Goal: Task Accomplishment & Management: Manage account settings

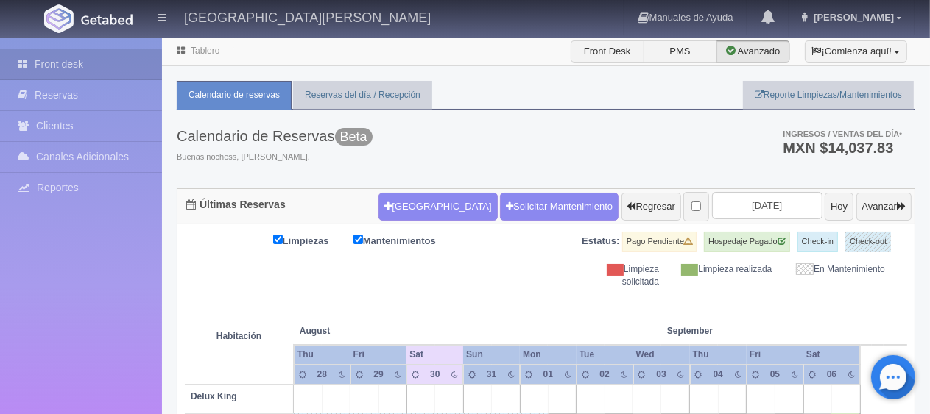
click at [687, 289] on th "September Sep" at bounding box center [718, 317] width 114 height 56
click at [530, 299] on th at bounding box center [534, 317] width 85 height 56
drag, startPoint x: 686, startPoint y: 277, endPoint x: 364, endPoint y: 288, distance: 321.8
click at [606, 327] on th at bounding box center [618, 317] width 85 height 56
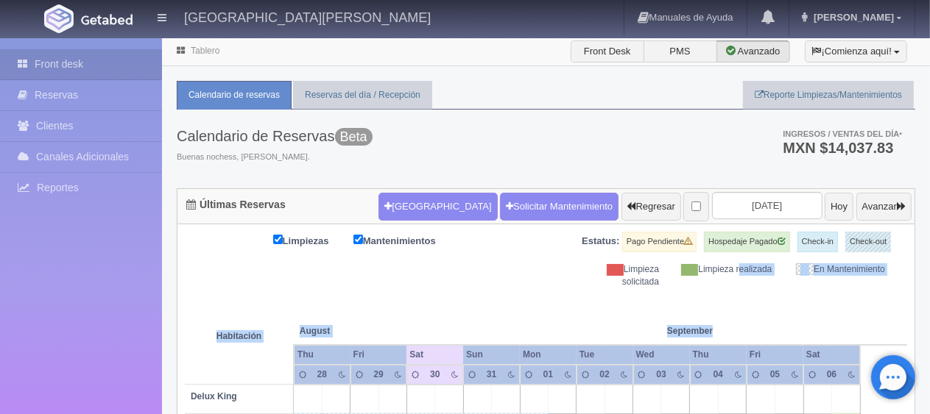
drag, startPoint x: 683, startPoint y: 275, endPoint x: 421, endPoint y: 304, distance: 263.6
click at [526, 308] on th at bounding box center [534, 317] width 85 height 56
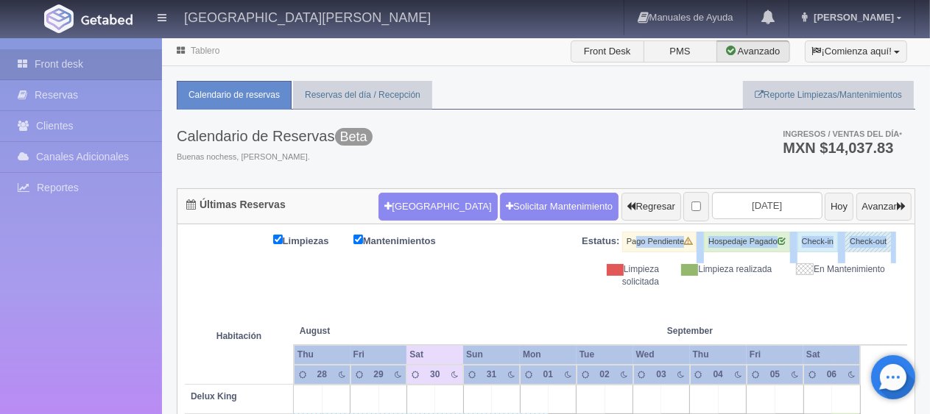
drag, startPoint x: 903, startPoint y: 263, endPoint x: 625, endPoint y: 235, distance: 279.7
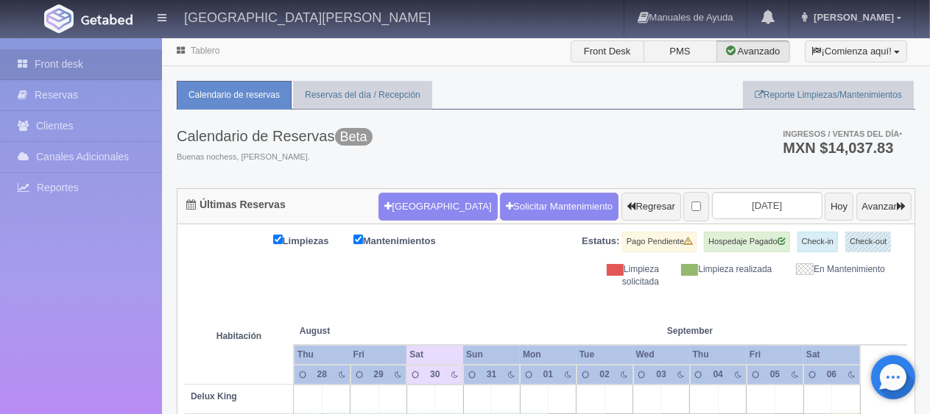
click at [760, 276] on div "Limpieza realizada" at bounding box center [726, 269] width 113 height 13
drag, startPoint x: 854, startPoint y: 287, endPoint x: 536, endPoint y: 244, distance: 320.9
click at [536, 244] on div "Limpiezas Mantenimientos Estatus: Pago Pendiente Hospedaje Pagado Check-in Chec…" at bounding box center [546, 260] width 722 height 57
click at [606, 293] on th at bounding box center [618, 317] width 85 height 56
drag, startPoint x: 902, startPoint y: 250, endPoint x: 506, endPoint y: 243, distance: 396.0
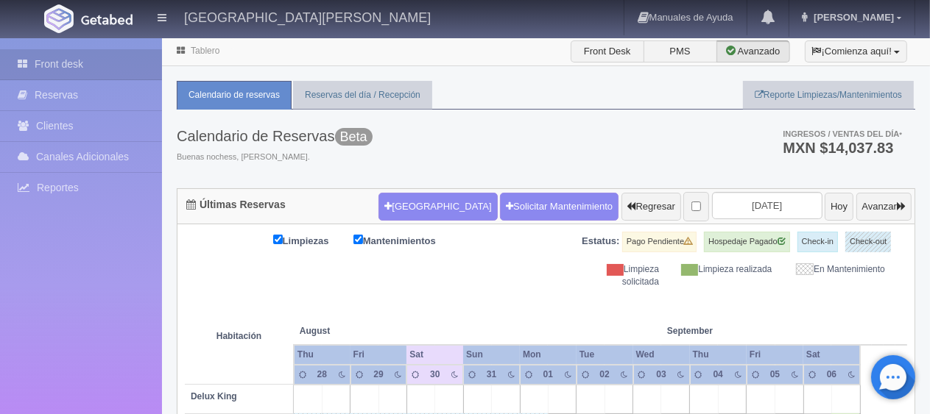
click at [506, 243] on div "Limpiezas Mantenimientos Estatus: Pago Pendiente Hospedaje Pagado Check-in Chec…" at bounding box center [546, 260] width 722 height 57
click at [707, 276] on div "Limpieza realizada" at bounding box center [726, 269] width 113 height 13
drag, startPoint x: 916, startPoint y: 264, endPoint x: 528, endPoint y: 230, distance: 389.4
click at [559, 294] on th at bounding box center [534, 317] width 85 height 56
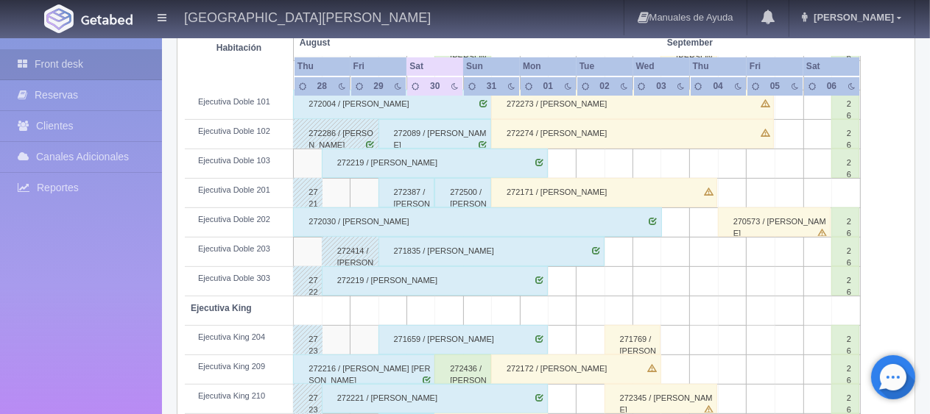
scroll to position [662, 0]
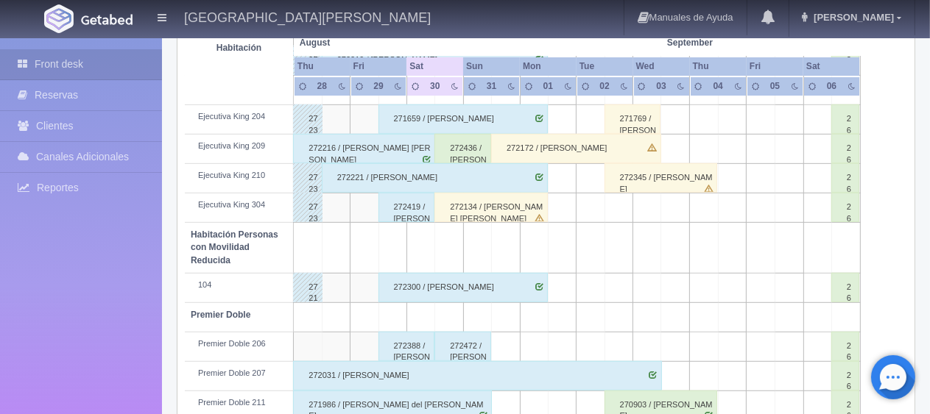
click at [501, 202] on div "272134 / [PERSON_NAME] [PERSON_NAME]" at bounding box center [490, 207] width 113 height 29
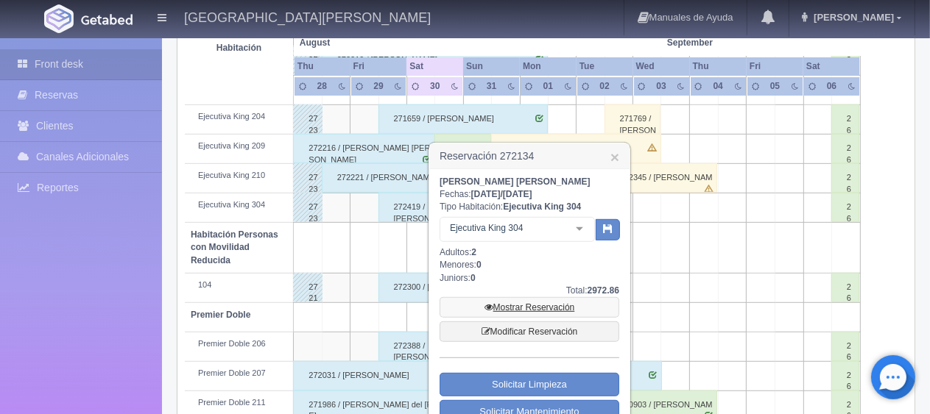
click at [551, 313] on link "Mostrar Reservación" at bounding box center [529, 307] width 180 height 21
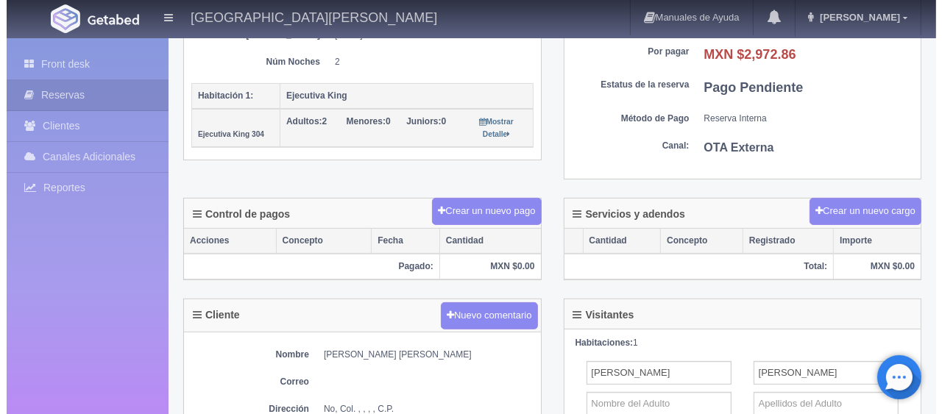
scroll to position [294, 0]
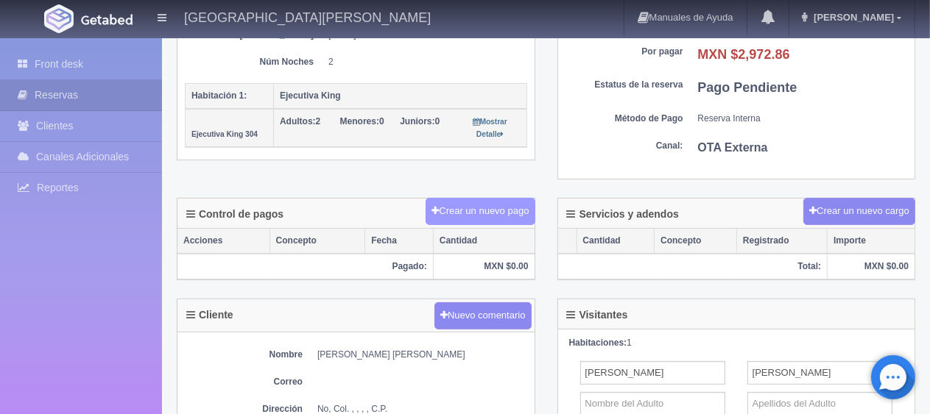
click at [498, 205] on button "Crear un nuevo pago" at bounding box center [479, 211] width 109 height 27
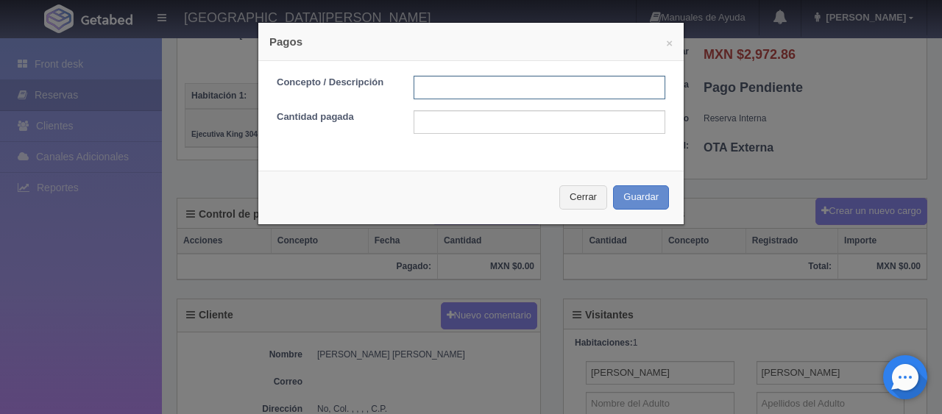
click at [509, 98] on input "text" at bounding box center [540, 88] width 252 height 24
type input "Total Tarjeta"
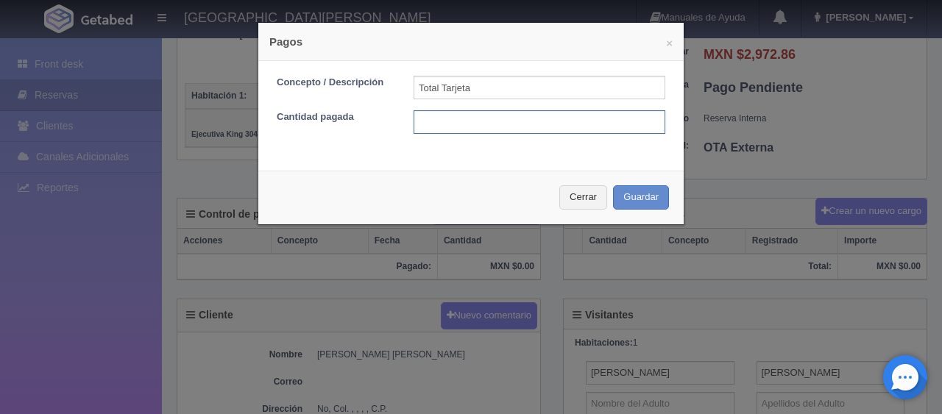
click at [523, 126] on input "text" at bounding box center [540, 122] width 252 height 24
type input "1"
type input "2972"
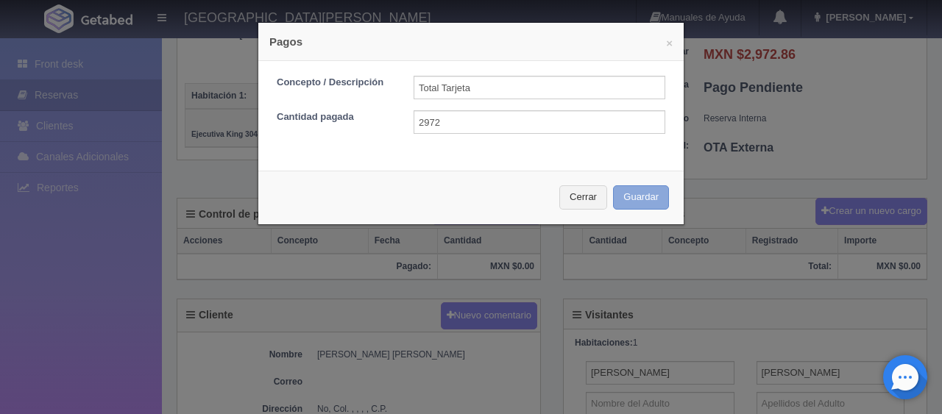
click at [651, 187] on button "Guardar" at bounding box center [641, 197] width 56 height 24
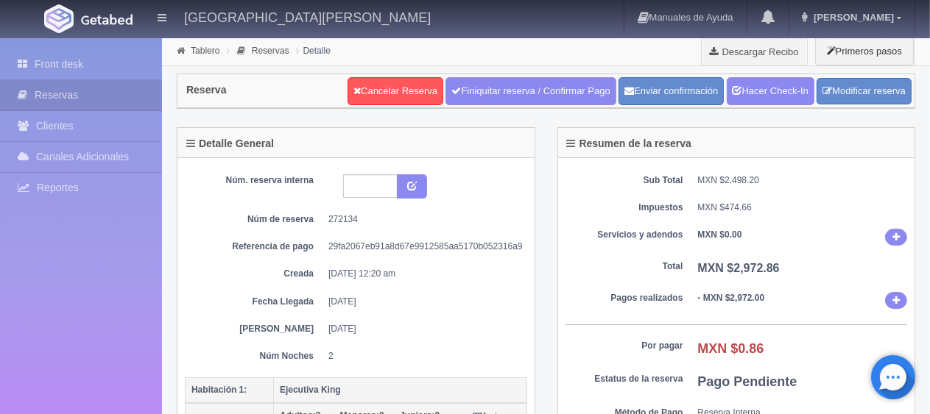
click at [703, 231] on b "MXN $0.00" at bounding box center [720, 235] width 44 height 10
click at [786, 72] on div "Reserva Cancelar Reserva Finiquitar reserva / Confirmar Pago Enviar confirmació…" at bounding box center [546, 96] width 760 height 61
click at [782, 84] on link "Hacer Check-In" at bounding box center [770, 91] width 88 height 28
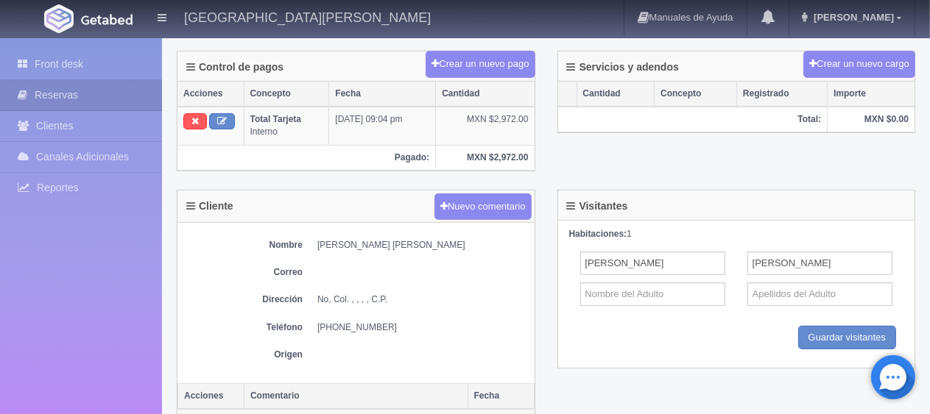
scroll to position [221, 0]
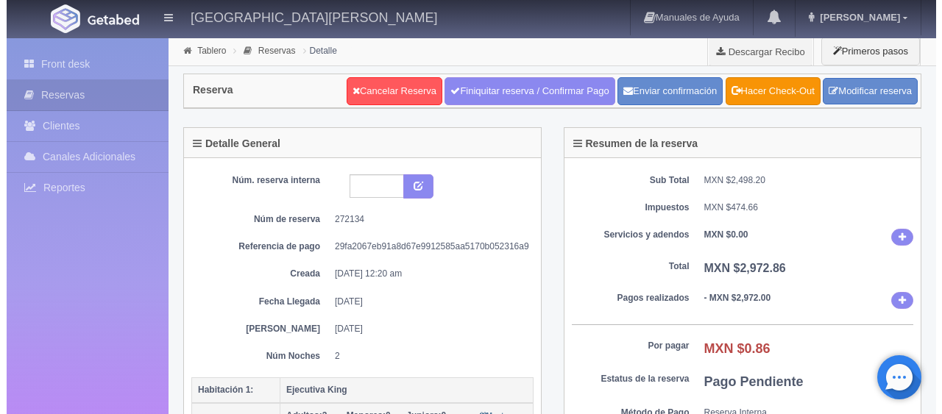
scroll to position [294, 0]
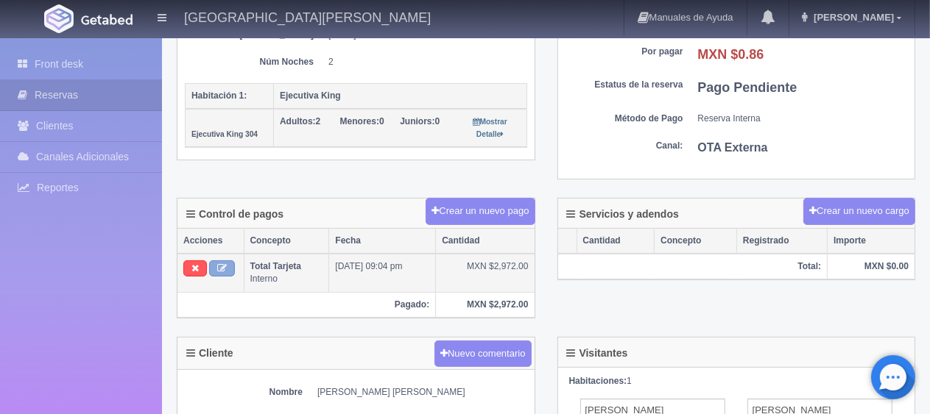
click at [222, 266] on icon at bounding box center [222, 268] width 10 height 10
type input "Total Tarjeta"
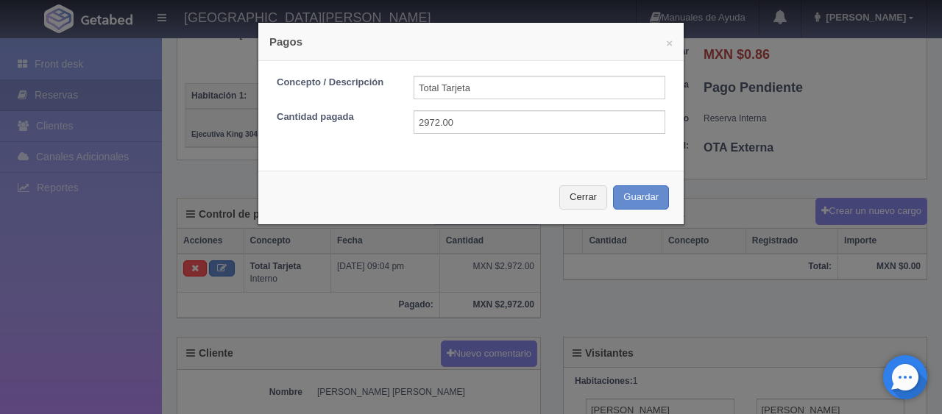
click at [475, 107] on form "Concepto / Descripción Total Tarjeta Cantidad pagada 2972.00" at bounding box center [471, 105] width 389 height 58
click at [473, 114] on input "2972.00" at bounding box center [540, 122] width 252 height 24
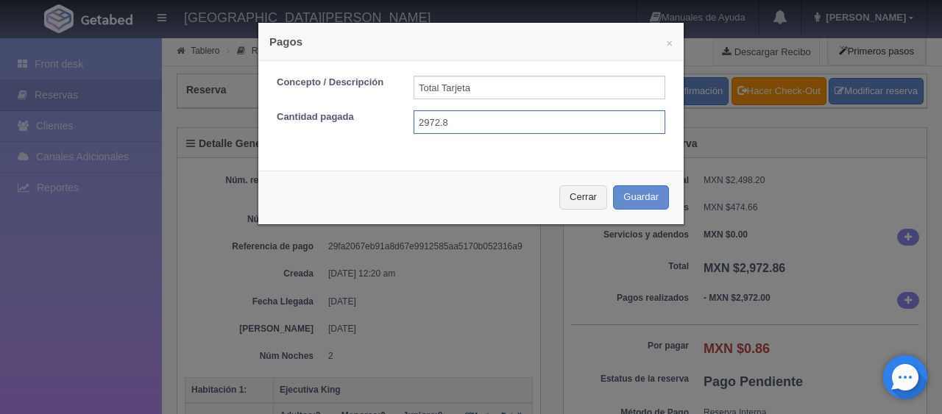
click at [442, 119] on input "2972.8" at bounding box center [540, 122] width 252 height 24
type input "2972.86"
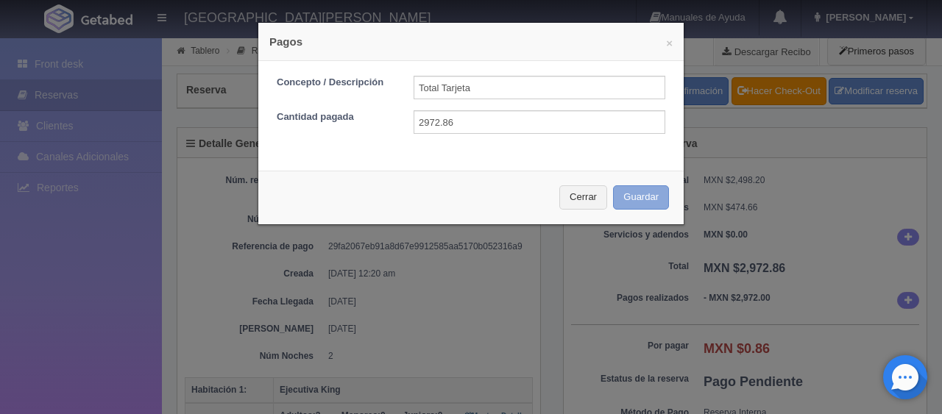
click at [613, 185] on button "Guardar" at bounding box center [641, 197] width 56 height 24
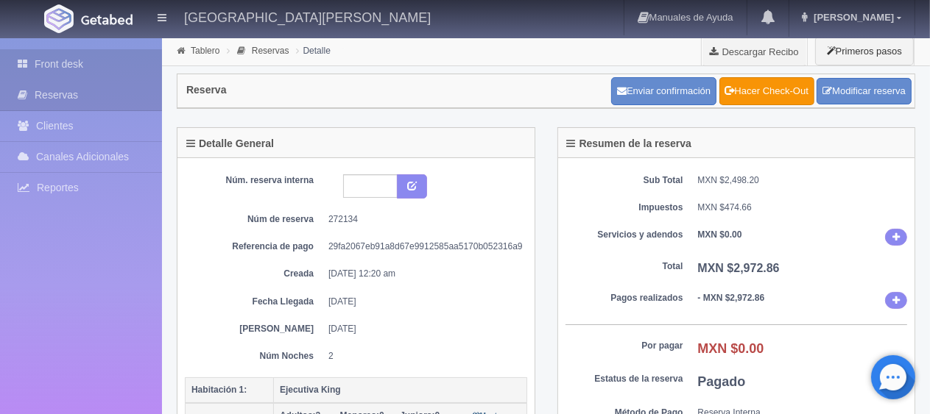
click at [115, 66] on link "Front desk" at bounding box center [81, 64] width 162 height 30
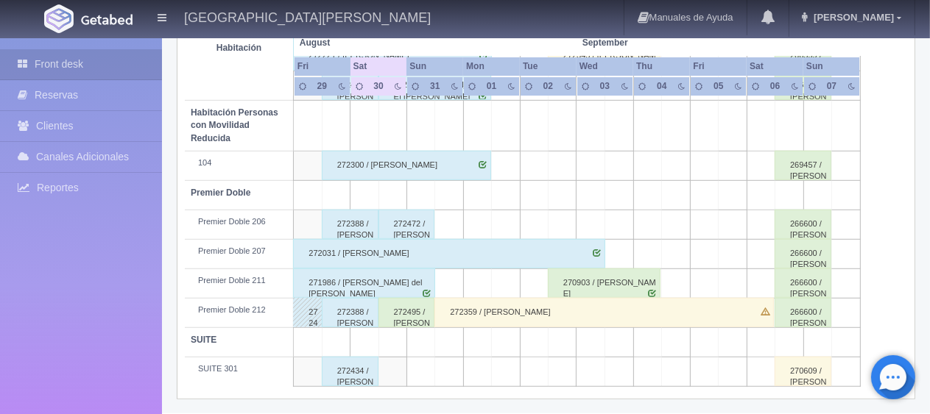
scroll to position [637, 0]
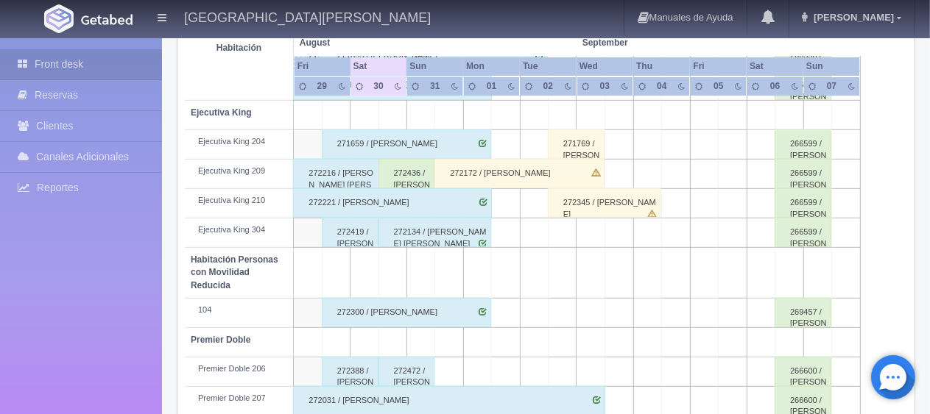
click at [399, 169] on div "272436 / [PERSON_NAME]" at bounding box center [406, 173] width 57 height 29
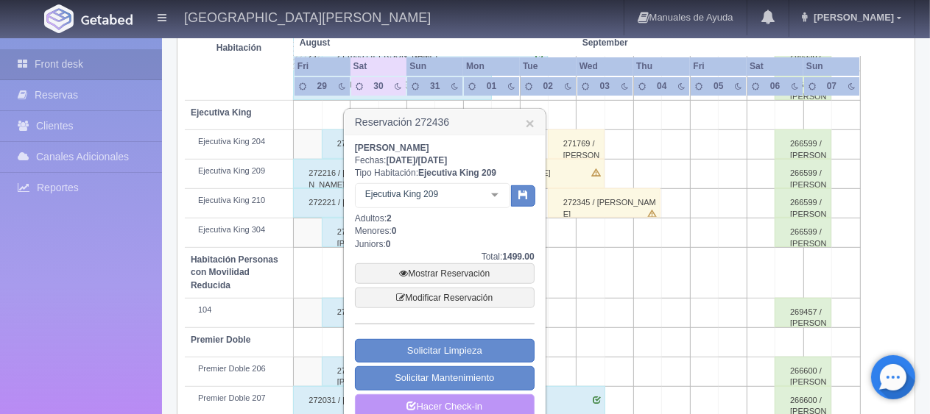
click at [441, 399] on link "Hacer Check-in" at bounding box center [445, 406] width 180 height 25
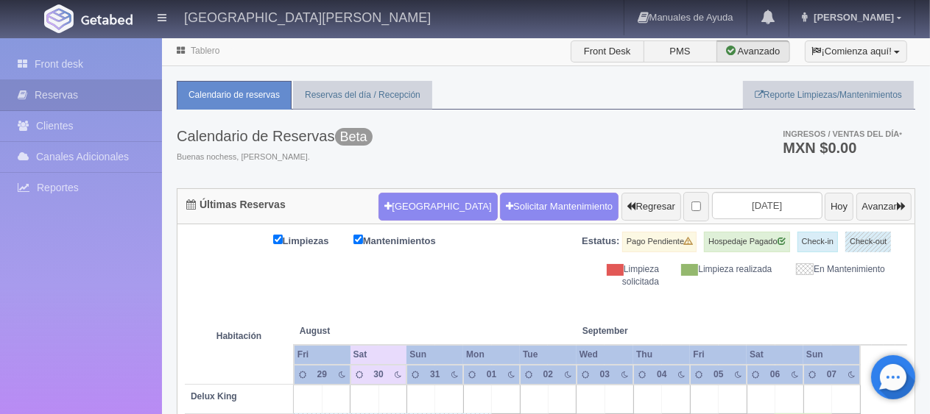
click at [411, 188] on div "[GEOGRAPHIC_DATA] Solicitar Mantenimiento Regresar [DATE] [DATE] Avanzar" at bounding box center [645, 207] width 540 height 38
click at [390, 209] on button "[GEOGRAPHIC_DATA]" at bounding box center [437, 207] width 118 height 28
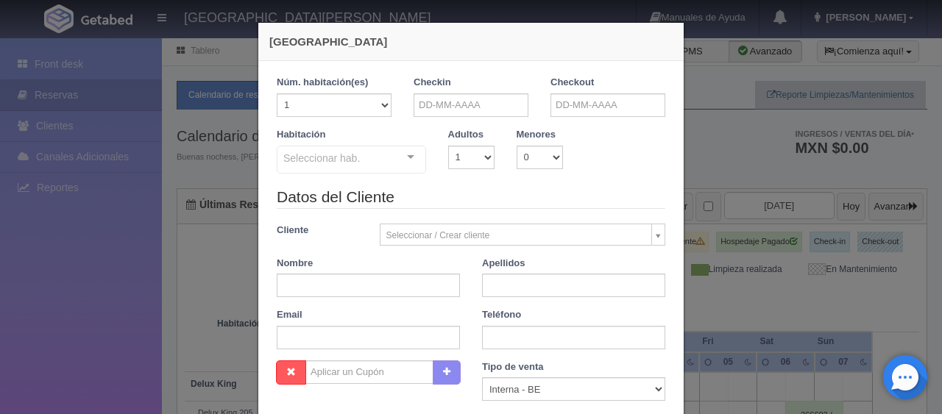
checkbox input "false"
click at [483, 109] on input "text" at bounding box center [471, 105] width 115 height 24
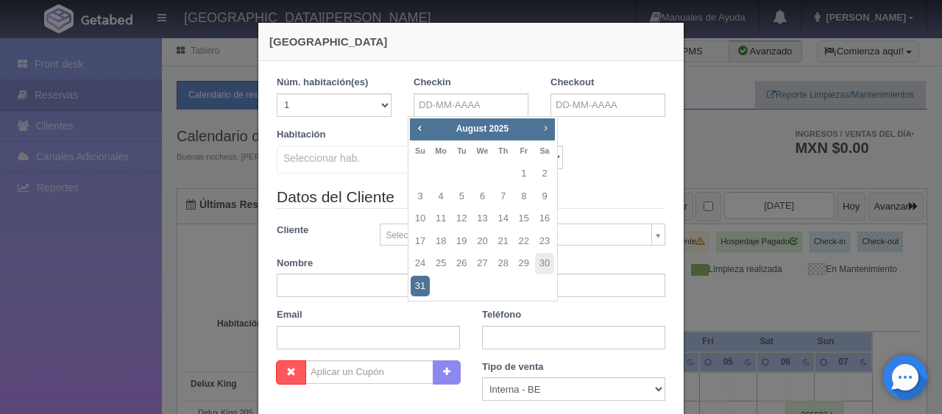
click at [552, 128] on link "Next" at bounding box center [546, 128] width 16 height 16
click at [498, 167] on link "4" at bounding box center [503, 173] width 19 height 21
type input "[DATE]"
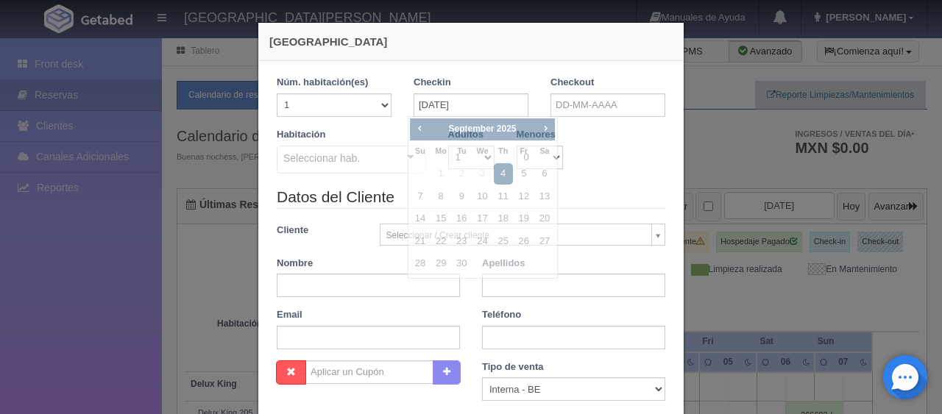
checkbox input "false"
click at [595, 114] on input "text" at bounding box center [608, 105] width 115 height 24
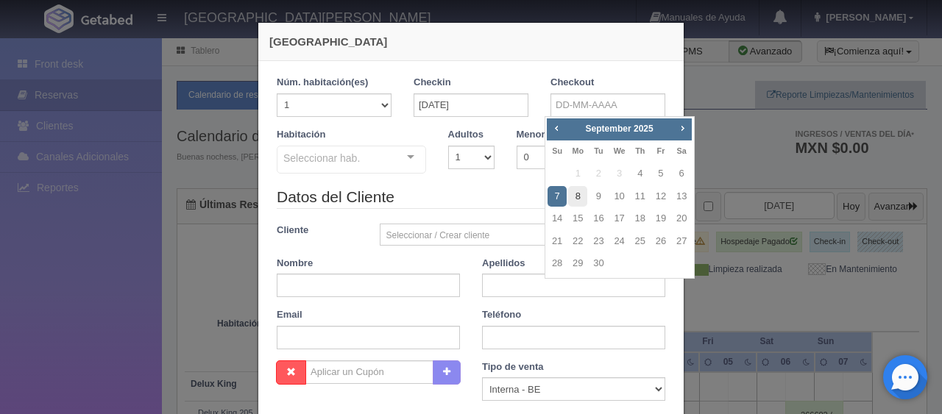
click at [573, 195] on link "8" at bounding box center [577, 196] width 19 height 21
type input "08-09-2025"
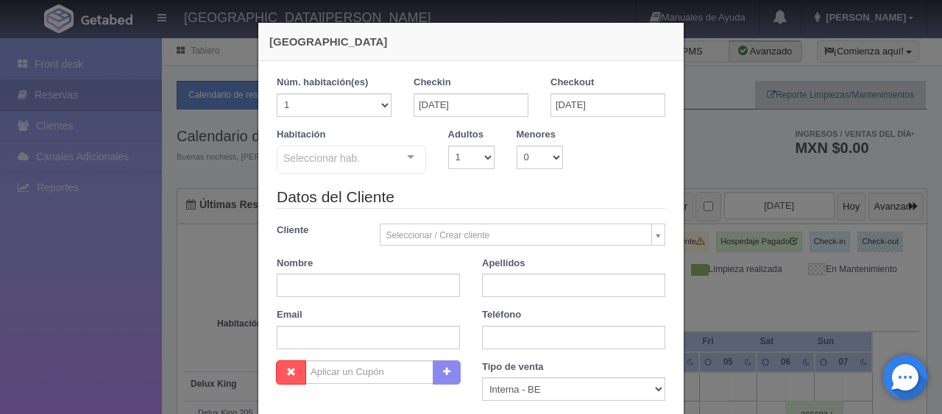
click at [373, 171] on div "Seleccionar hab." at bounding box center [351, 160] width 149 height 28
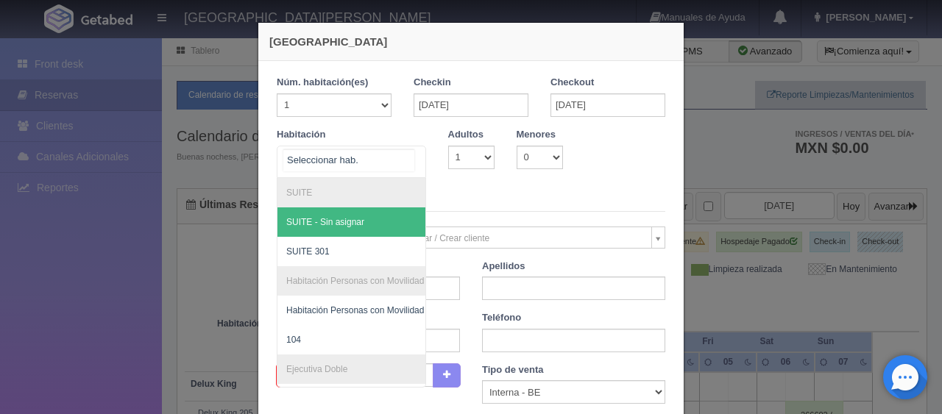
checkbox input "false"
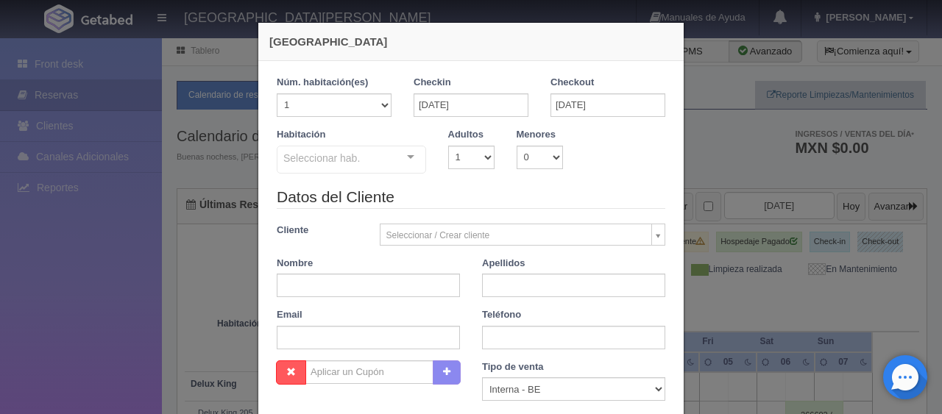
click at [586, 189] on legend "Datos del Cliente" at bounding box center [471, 197] width 389 height 23
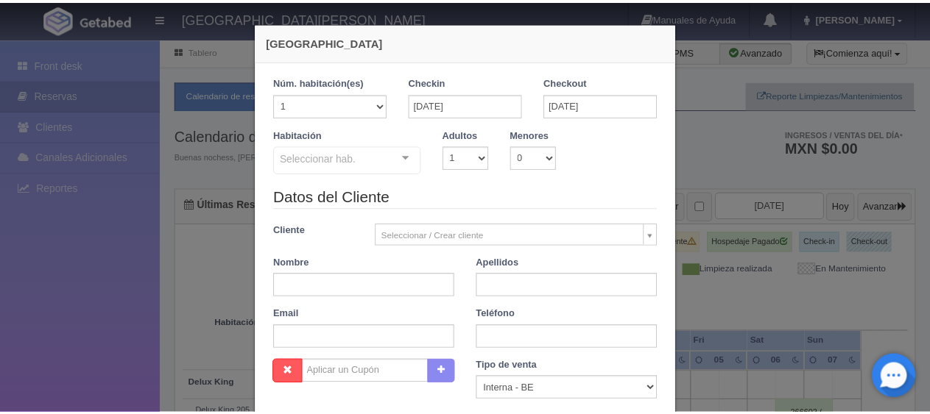
scroll to position [259, 0]
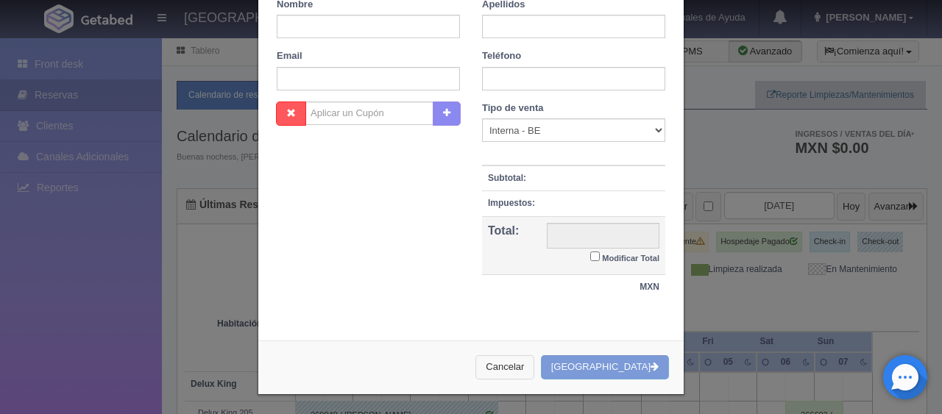
click at [514, 358] on button "Cancelar" at bounding box center [504, 367] width 59 height 24
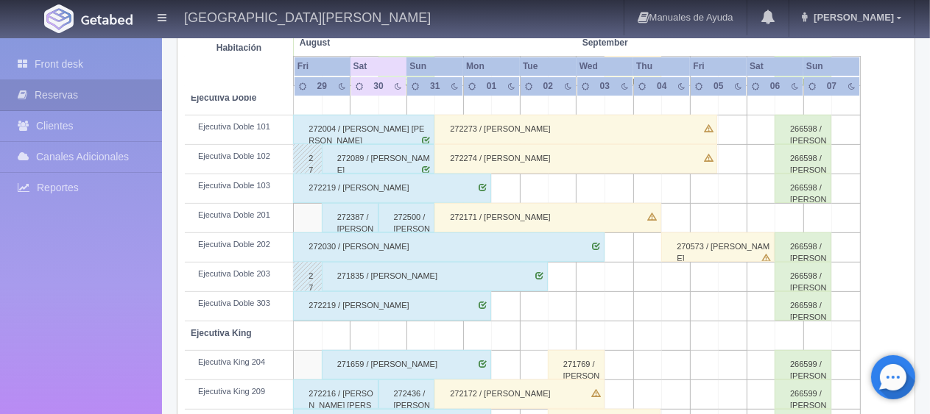
scroll to position [0, 0]
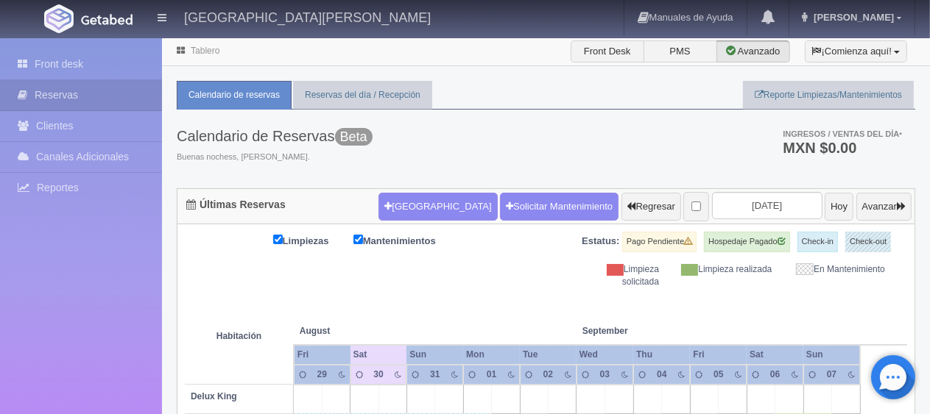
click at [486, 16] on div "Hotel Puerta San Pedro Manuales de Ayuda Actualizaciones recientes Jessica Mi P…" at bounding box center [465, 18] width 930 height 37
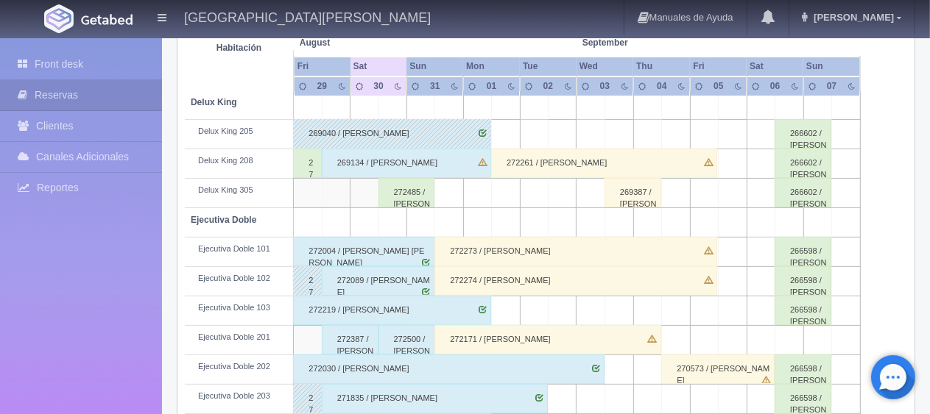
click at [418, 193] on div "272485 / Mayra Reinoso ." at bounding box center [406, 192] width 57 height 29
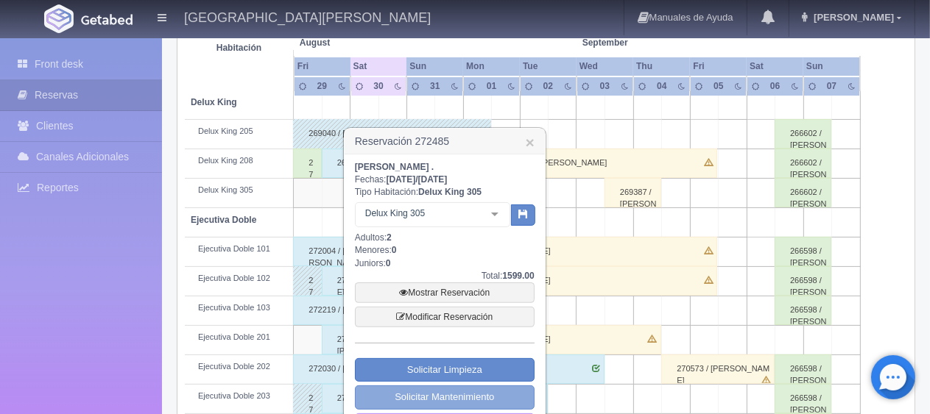
scroll to position [368, 0]
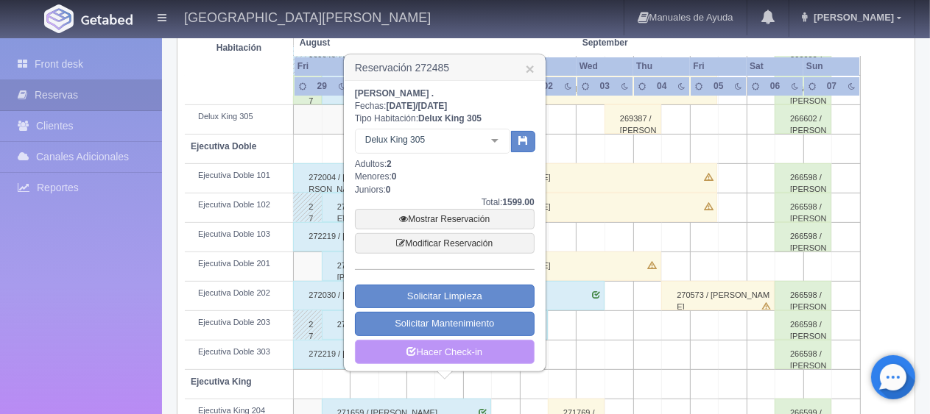
click at [447, 349] on link "Hacer Check-in" at bounding box center [445, 352] width 180 height 25
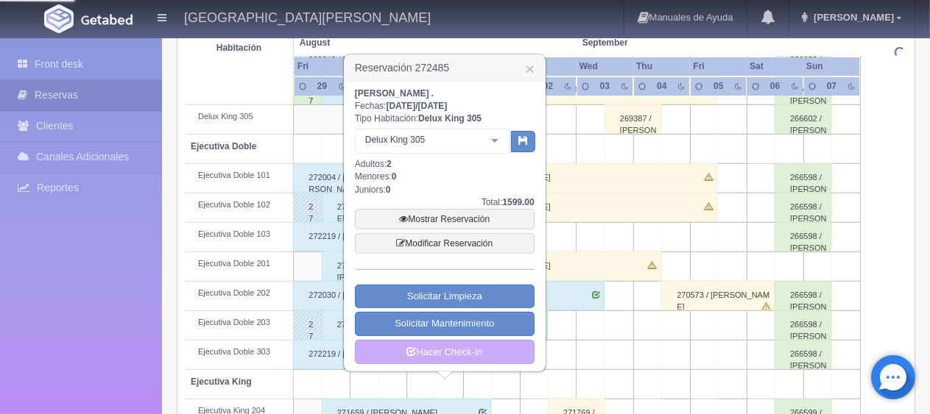
scroll to position [0, 0]
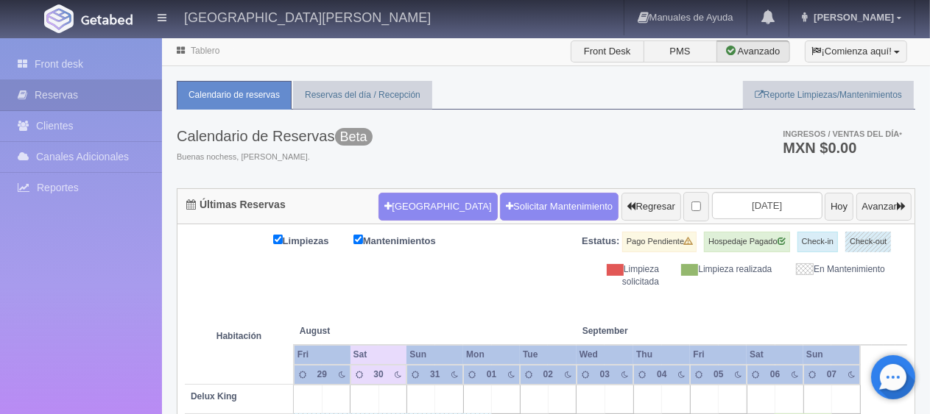
drag, startPoint x: 904, startPoint y: 319, endPoint x: 202, endPoint y: 252, distance: 704.6
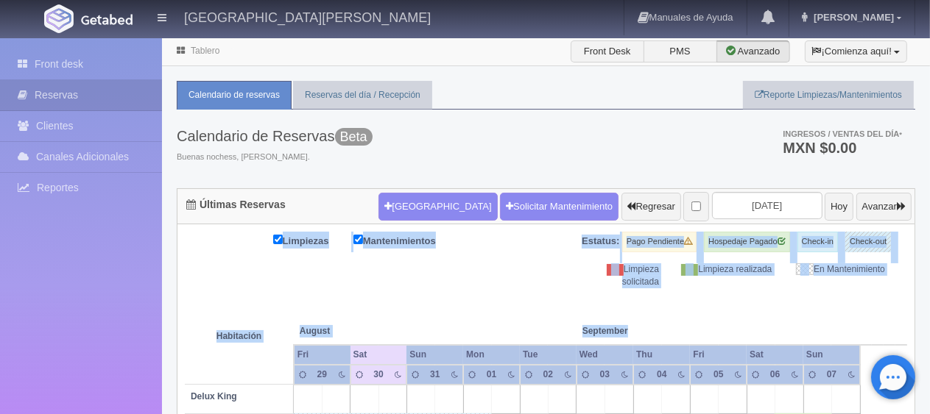
click at [527, 266] on div "Limpiezas Mantenimientos Estatus: Pago Pendiente Hospedaje Pagado Check-in Chec…" at bounding box center [546, 260] width 722 height 57
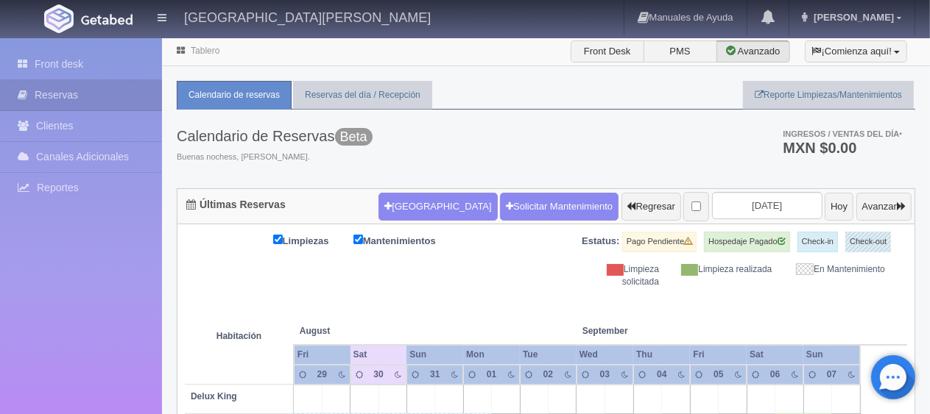
click at [532, 289] on th at bounding box center [534, 317] width 85 height 56
click at [536, 291] on th at bounding box center [534, 317] width 85 height 56
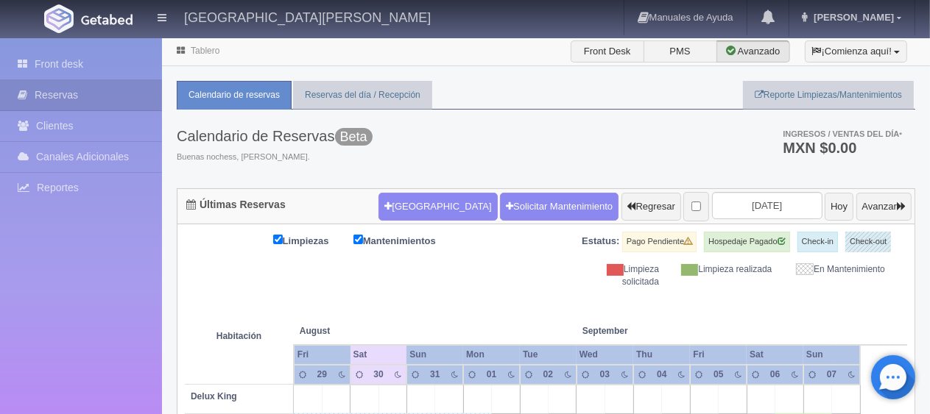
click at [536, 291] on th at bounding box center [534, 317] width 85 height 56
drag, startPoint x: 707, startPoint y: 299, endPoint x: 377, endPoint y: 275, distance: 330.6
click at [571, 297] on th at bounding box center [534, 317] width 85 height 56
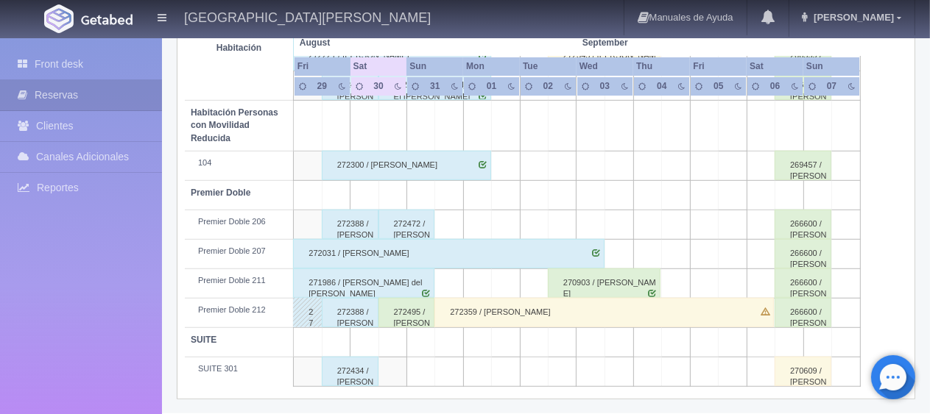
scroll to position [269, 0]
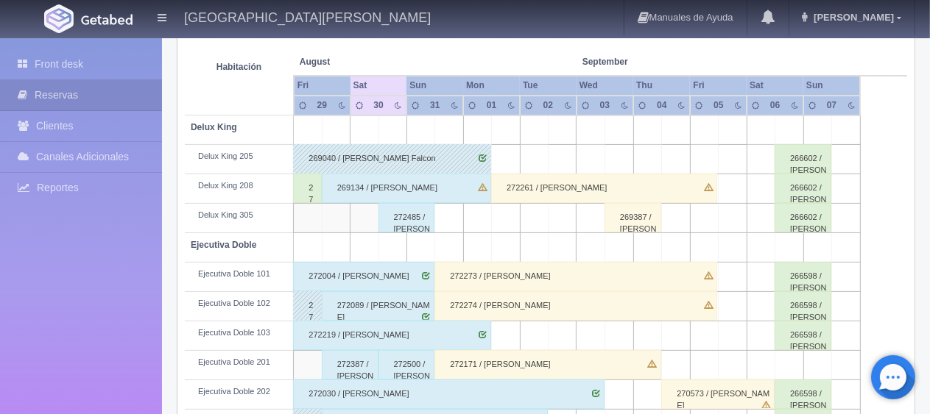
click at [439, 182] on div "269134 / Sergio Lopez Falcon" at bounding box center [406, 188] width 169 height 29
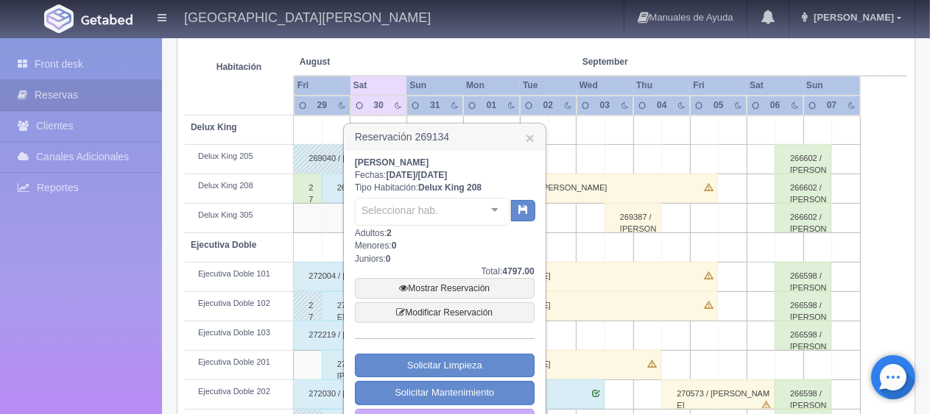
scroll to position [417, 0]
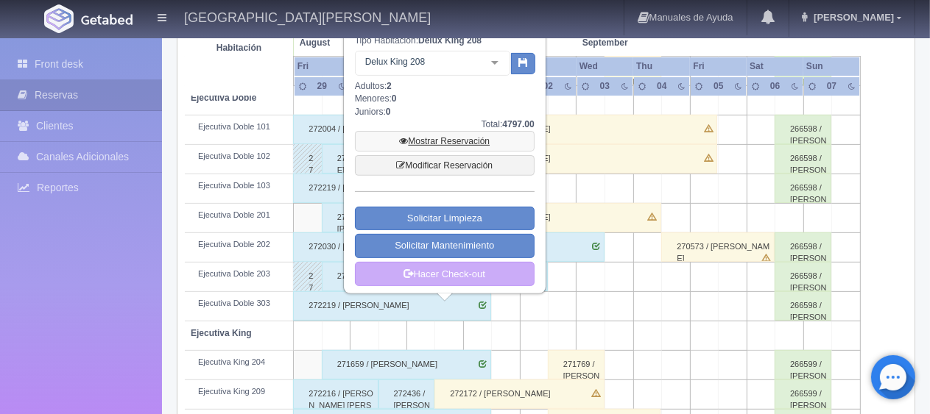
click at [474, 144] on link "Mostrar Reservación" at bounding box center [445, 141] width 180 height 21
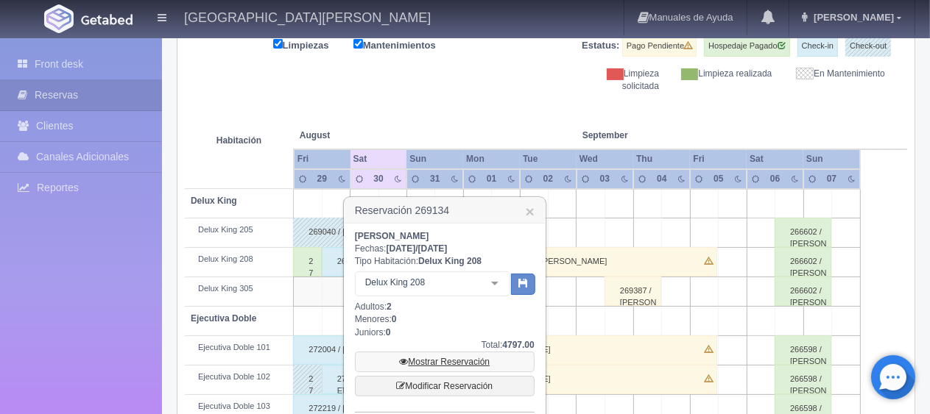
scroll to position [49, 0]
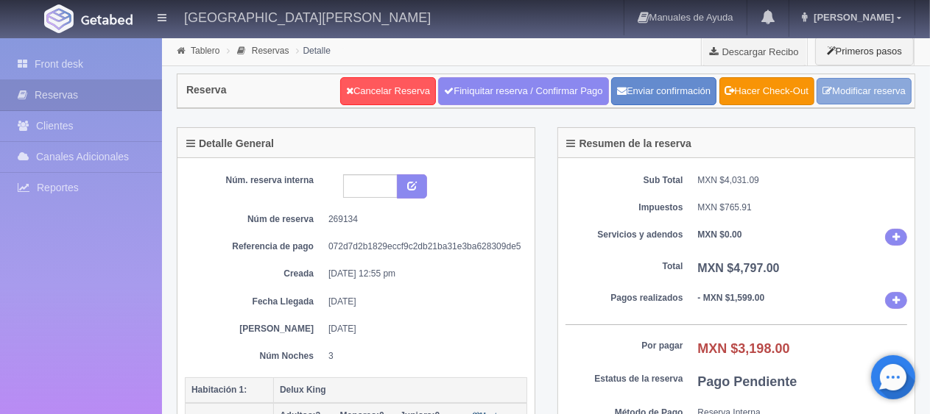
click at [848, 97] on link "Modificar reserva" at bounding box center [863, 91] width 95 height 27
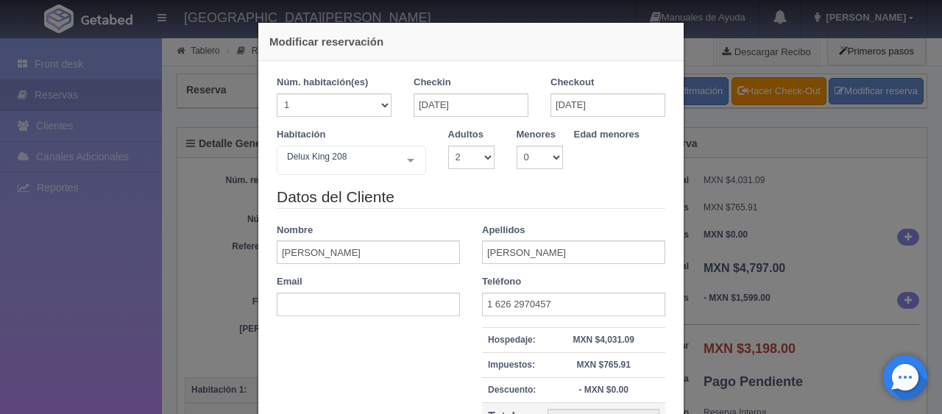
click at [609, 117] on div "Checkout [DATE]" at bounding box center [607, 102] width 137 height 52
click at [626, 105] on input "[DATE]" at bounding box center [608, 105] width 115 height 24
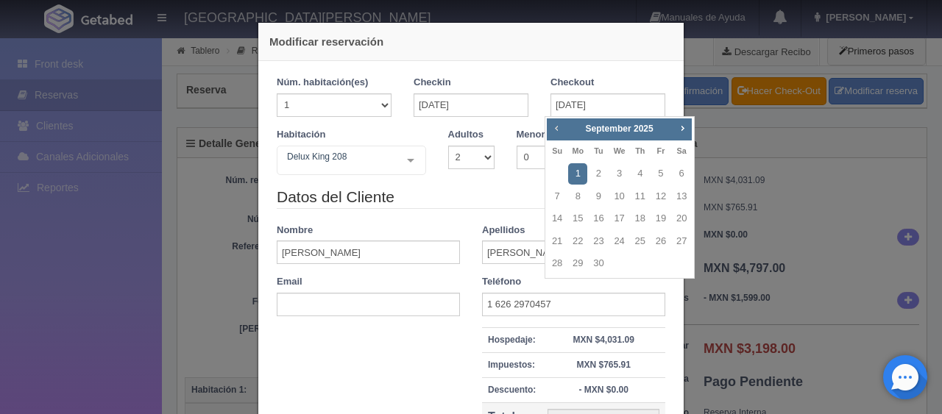
click at [551, 129] on span "Prev" at bounding box center [557, 128] width 12 height 12
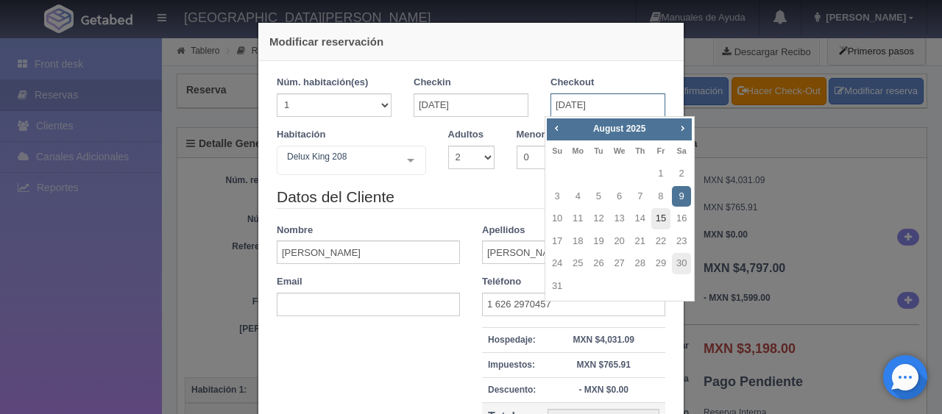
checkbox input "false"
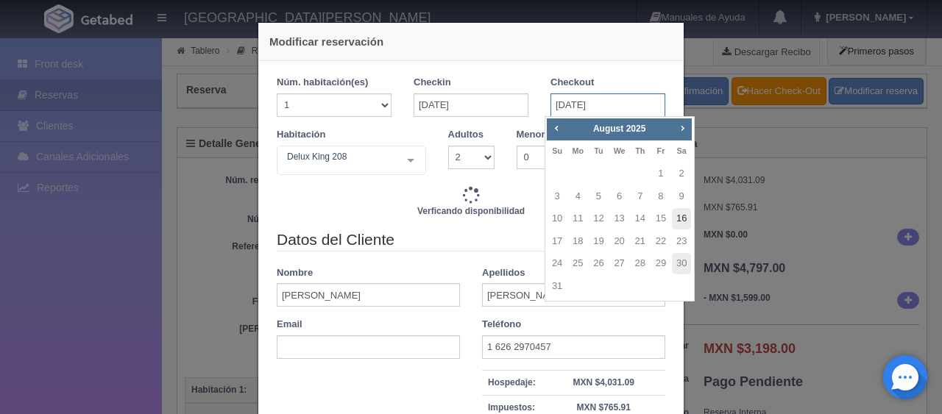
type input "4497.00"
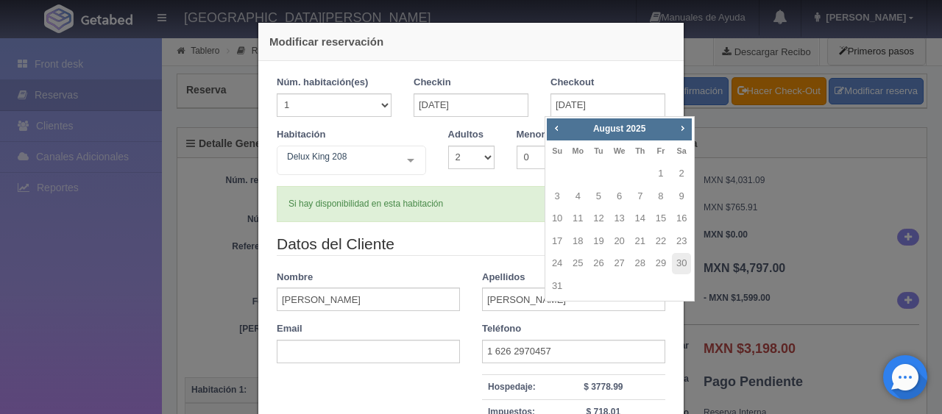
checkbox input "false"
type input "4497.00"
click at [621, 107] on input "[DATE]" at bounding box center [608, 105] width 115 height 24
click at [517, 191] on div "Si hay disponibilidad en esta habitación" at bounding box center [471, 204] width 389 height 36
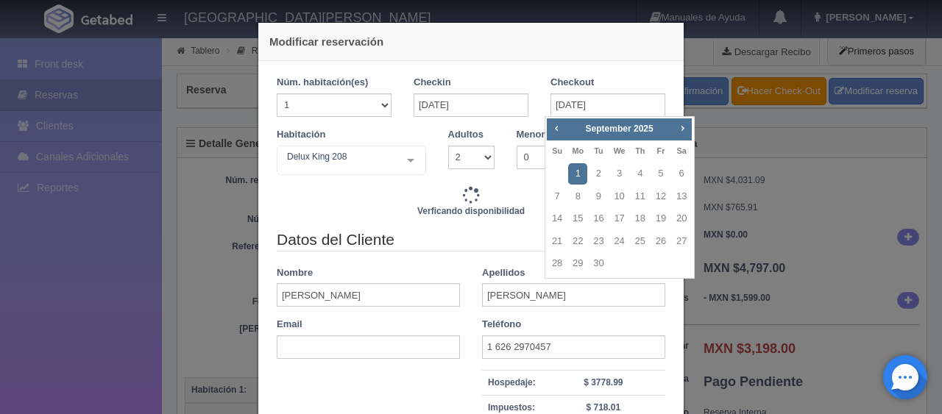
click at [430, 207] on b "Verficando disponibilidad" at bounding box center [470, 211] width 107 height 10
type input "4497.00"
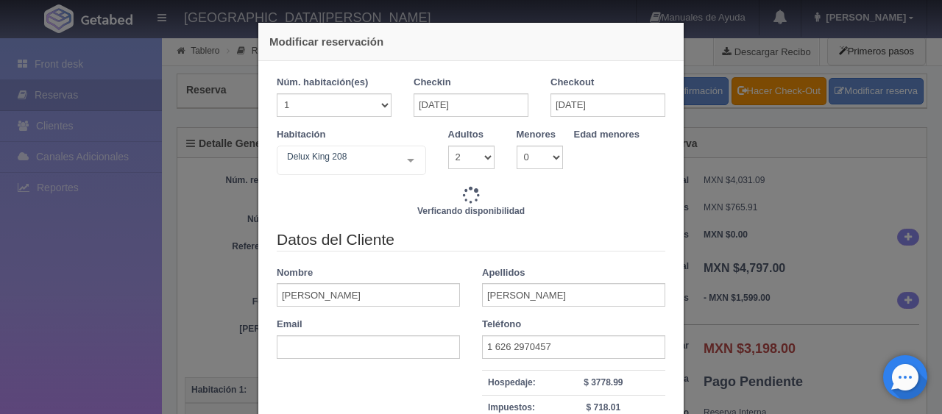
type input "4497.00"
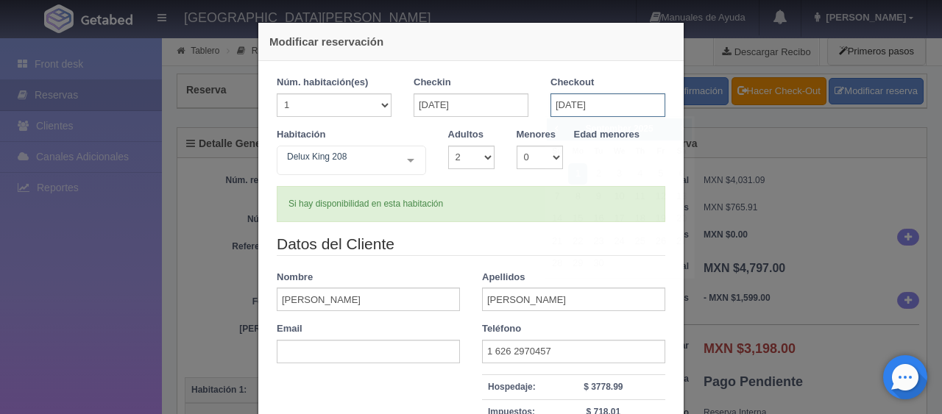
click at [592, 107] on input "[DATE]" at bounding box center [608, 105] width 115 height 24
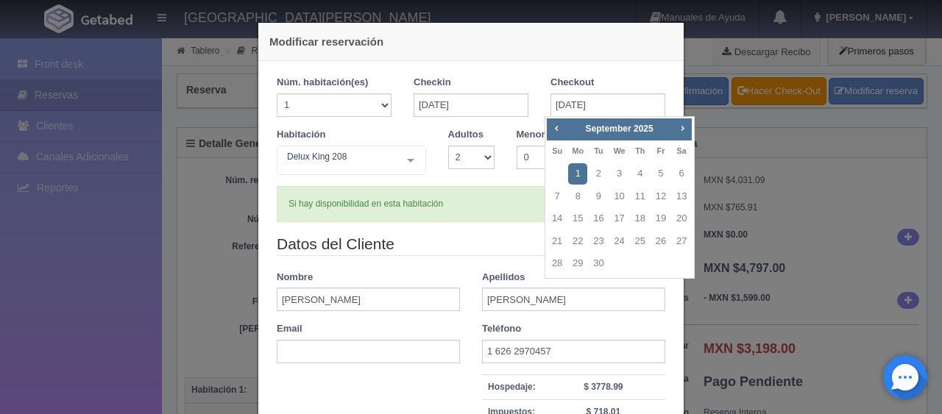
click at [458, 241] on legend "Datos del Cliente" at bounding box center [471, 244] width 389 height 23
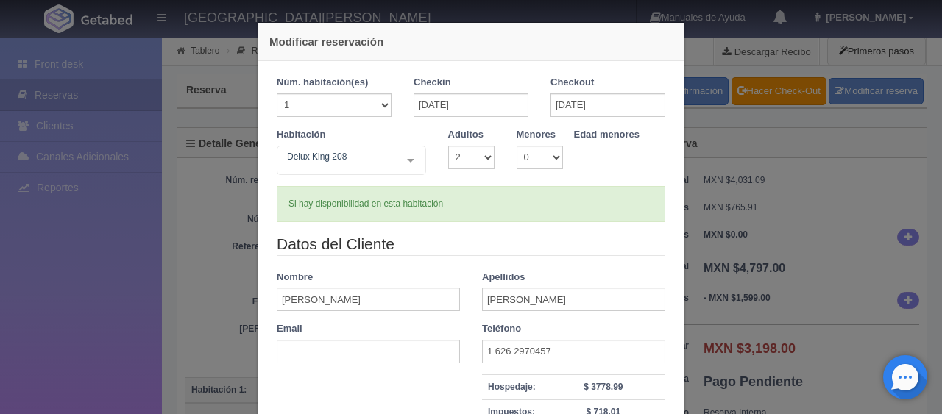
drag, startPoint x: 813, startPoint y: 279, endPoint x: 792, endPoint y: 282, distance: 20.8
click at [813, 280] on div "Modificar reservación Núm. habitación(es) 1 2 3 4 5 6 7 8 9 10 11 12 13 14 15 1…" at bounding box center [471, 207] width 942 height 414
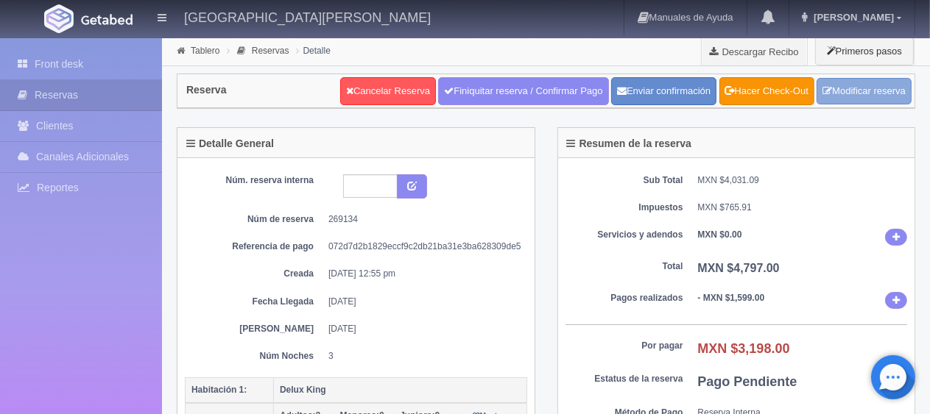
click at [871, 96] on link "Modificar reserva" at bounding box center [863, 91] width 95 height 27
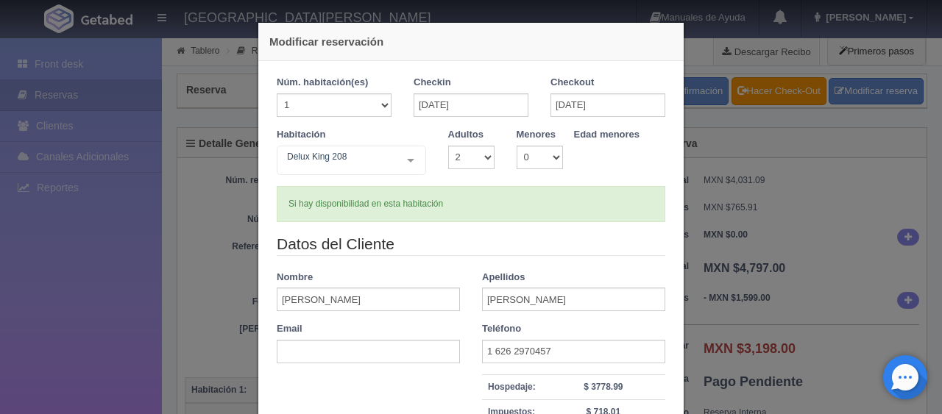
click at [607, 119] on div "Checkout 01-09-2025" at bounding box center [607, 102] width 137 height 52
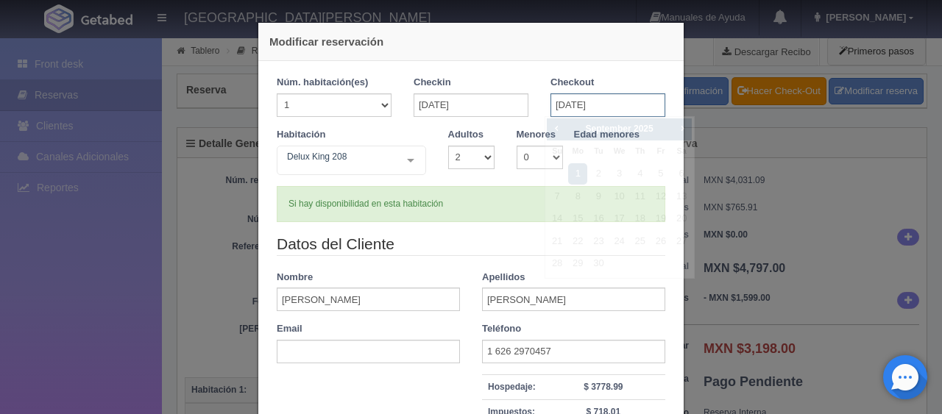
click at [612, 105] on input "[DATE]" at bounding box center [608, 105] width 115 height 24
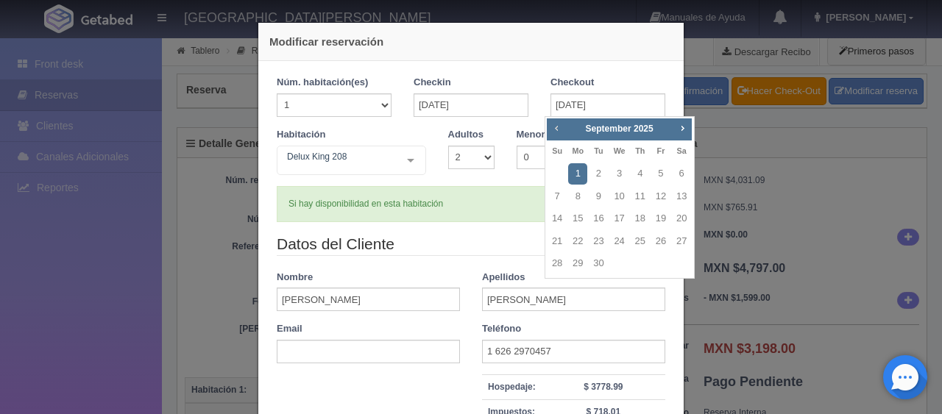
click at [556, 128] on span "Prev" at bounding box center [557, 128] width 12 height 12
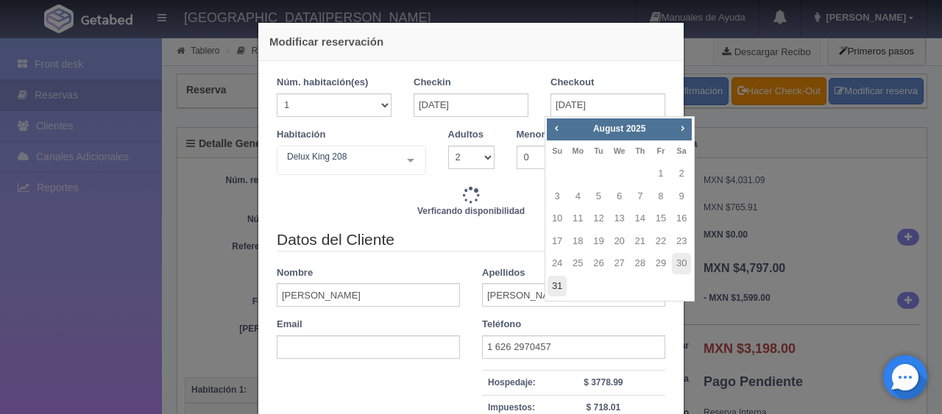
click at [556, 290] on link "31" at bounding box center [557, 286] width 19 height 21
type input "[DATE]"
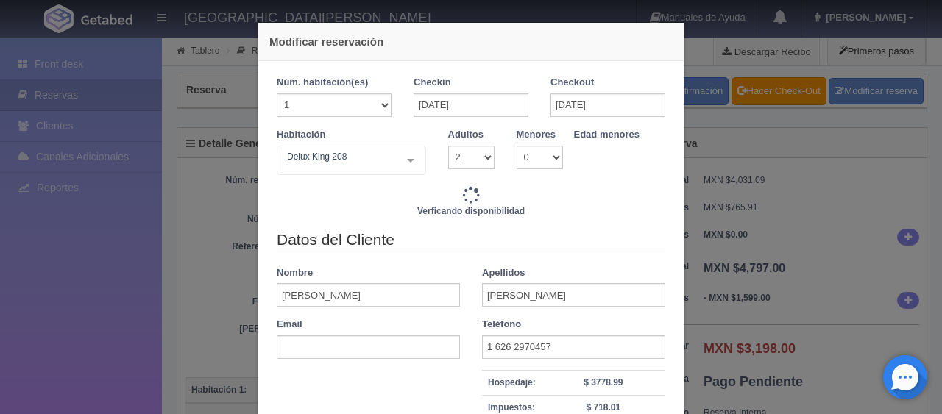
type input "4497.00"
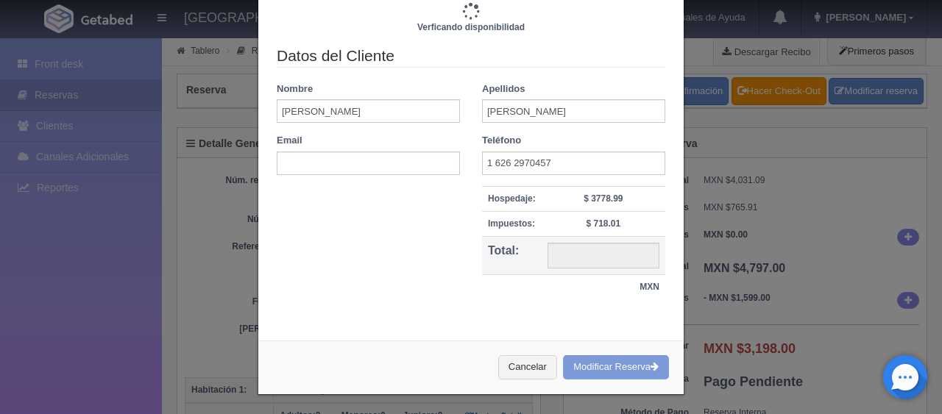
type input "2998.00"
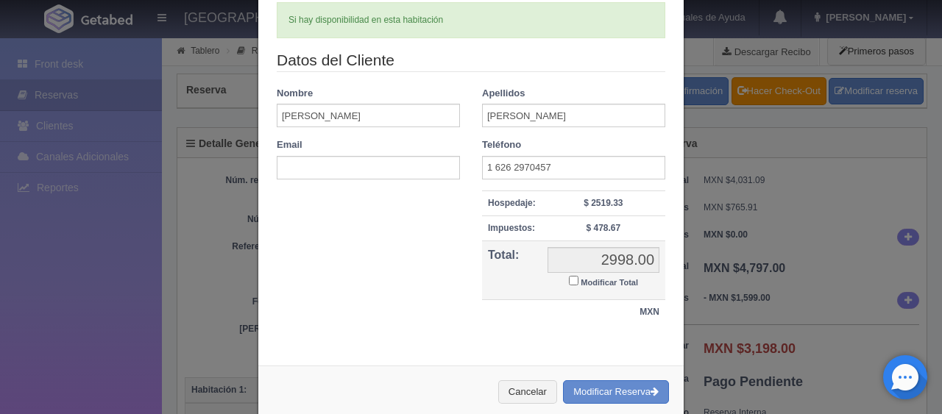
click at [581, 278] on small "Modificar Total" at bounding box center [609, 282] width 57 height 9
click at [577, 276] on input "Modificar Total" at bounding box center [574, 281] width 10 height 10
checkbox input "true"
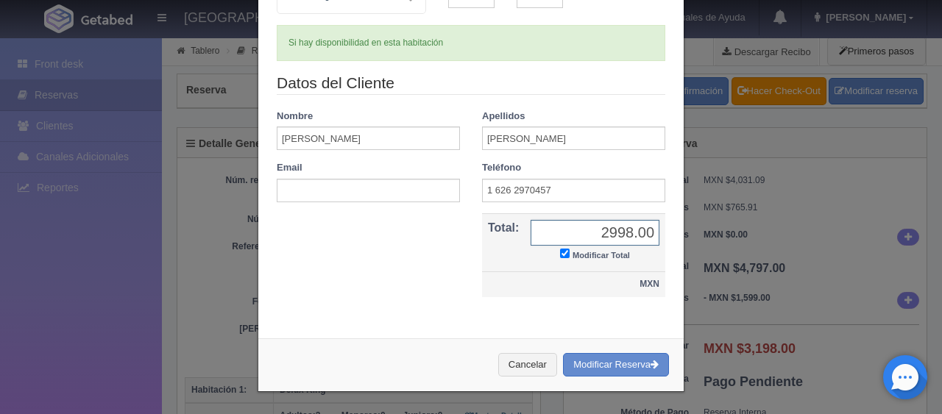
scroll to position [159, 0]
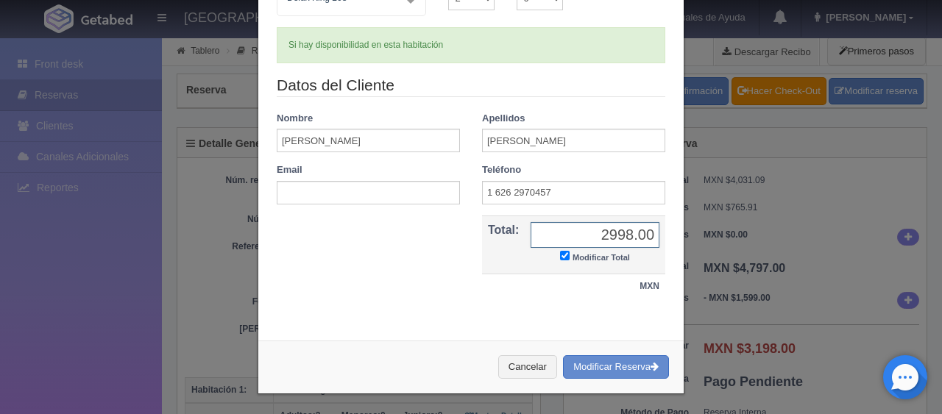
click at [573, 234] on input "2998.00" at bounding box center [595, 235] width 129 height 26
type input "3198"
click at [602, 369] on button "Modificar Reserva" at bounding box center [616, 367] width 106 height 24
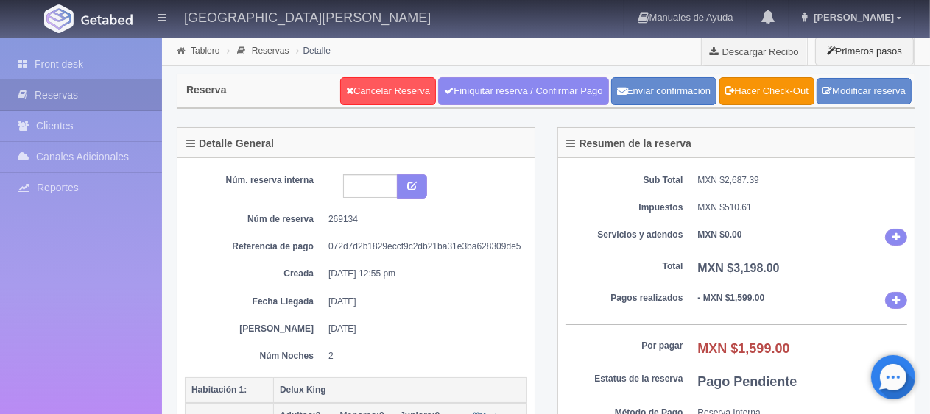
click at [434, 281] on div "Núm. reserva interna Núm de reserva 269134 Referencia de pago 072d7d2b1829eccf9…" at bounding box center [356, 268] width 342 height 188
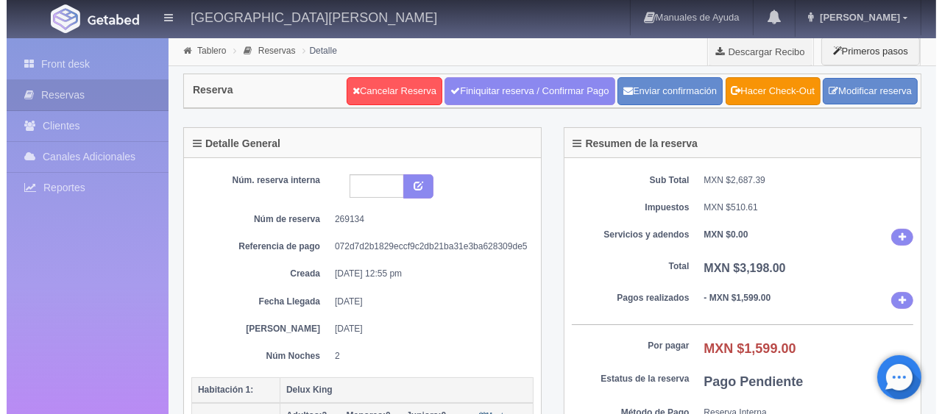
scroll to position [294, 0]
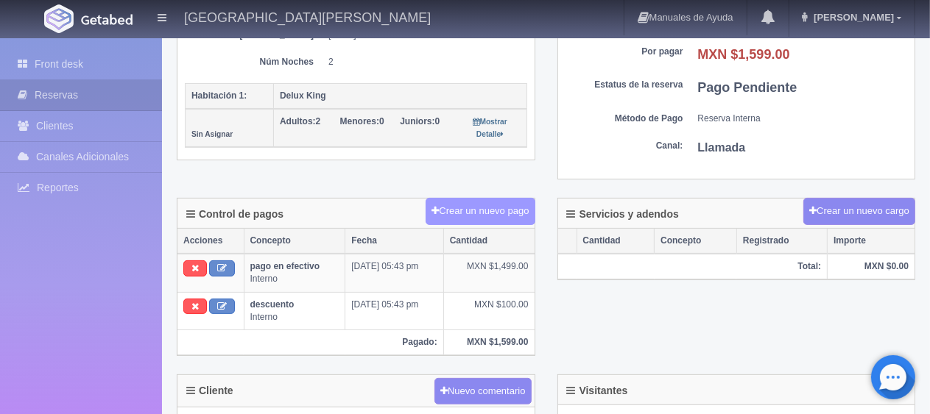
click at [500, 213] on button "Crear un nuevo pago" at bounding box center [479, 211] width 109 height 27
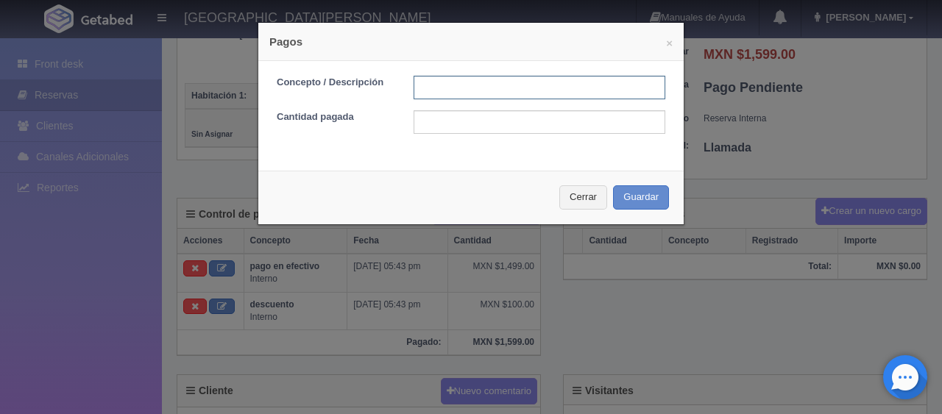
click at [517, 90] on input "text" at bounding box center [540, 88] width 252 height 24
type input "p"
type input "Total Tarjeta"
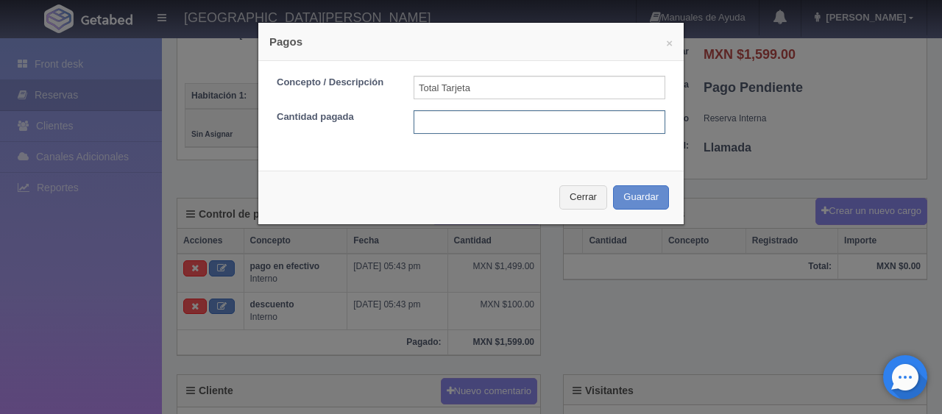
click at [500, 125] on input "text" at bounding box center [540, 122] width 252 height 24
type input "1599"
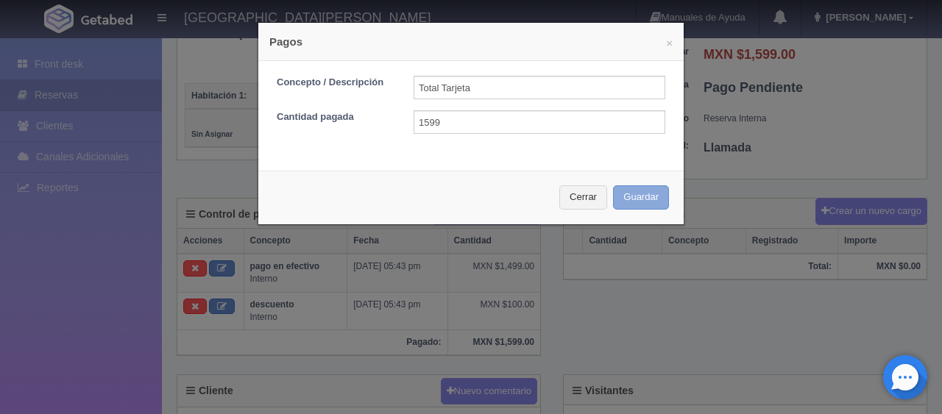
click at [613, 185] on button "Guardar" at bounding box center [641, 197] width 56 height 24
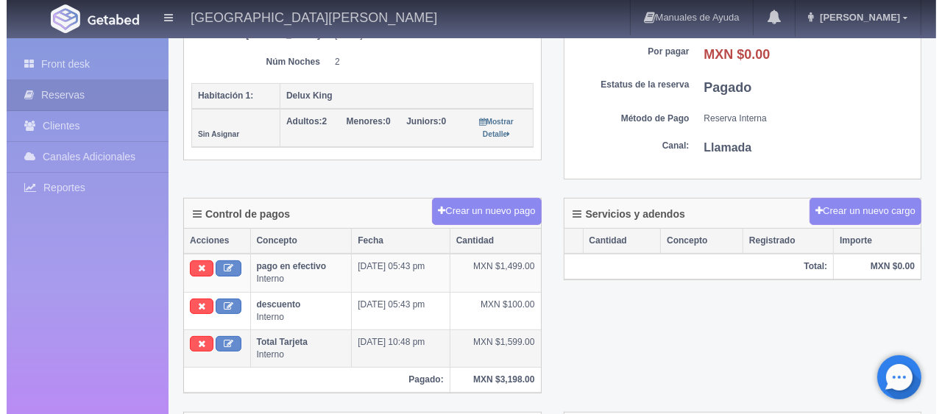
scroll to position [294, 0]
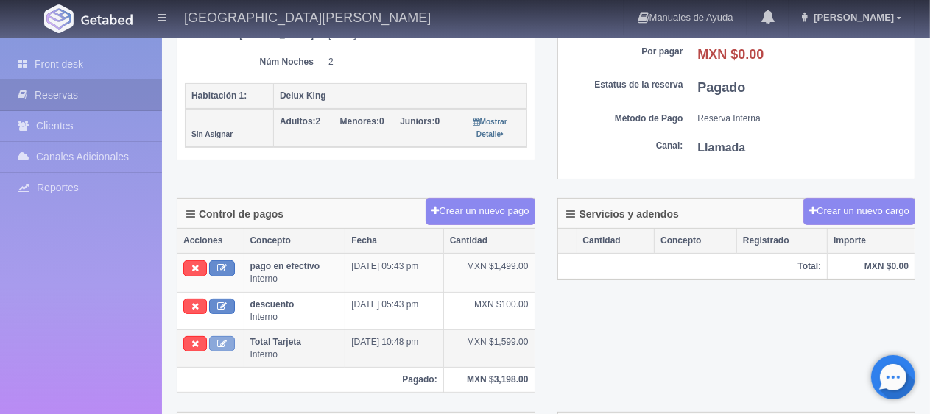
click at [218, 340] on icon at bounding box center [222, 344] width 10 height 10
type input "Total Tarjeta"
type input "1599.00"
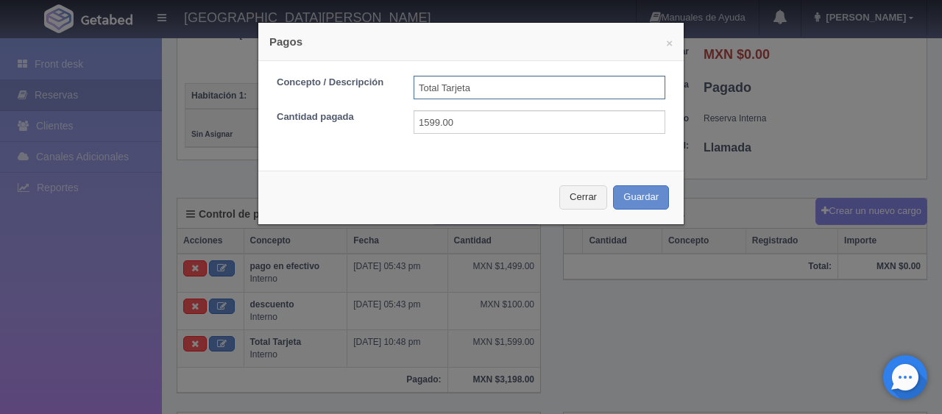
drag, startPoint x: 433, startPoint y: 91, endPoint x: 406, endPoint y: 87, distance: 27.5
click at [406, 87] on div "Total Tarjeta" at bounding box center [540, 88] width 274 height 24
type input "pago Tarjeta"
click at [640, 186] on button "Guardar" at bounding box center [641, 197] width 56 height 24
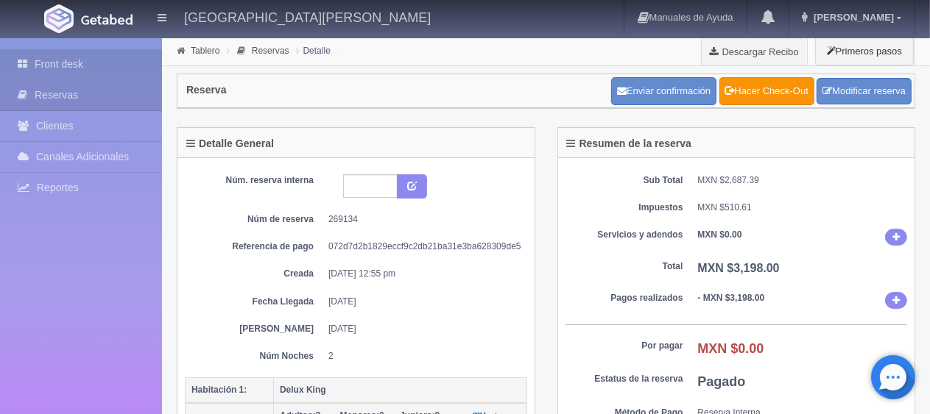
click at [113, 66] on link "Front desk" at bounding box center [81, 64] width 162 height 30
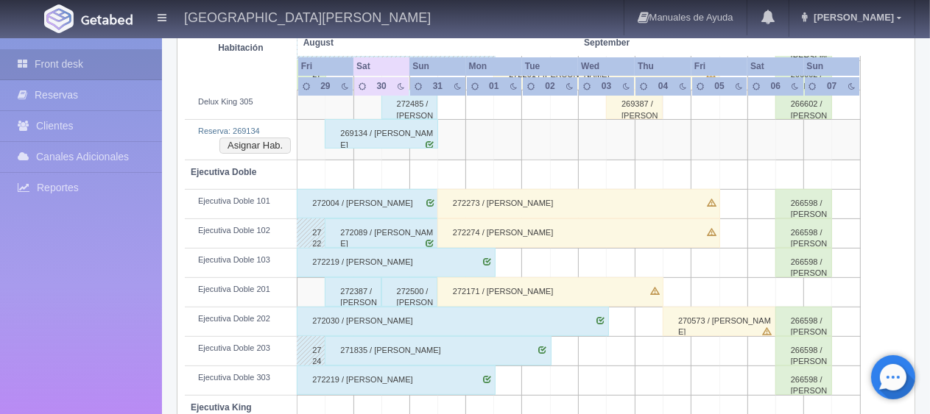
scroll to position [309, 0]
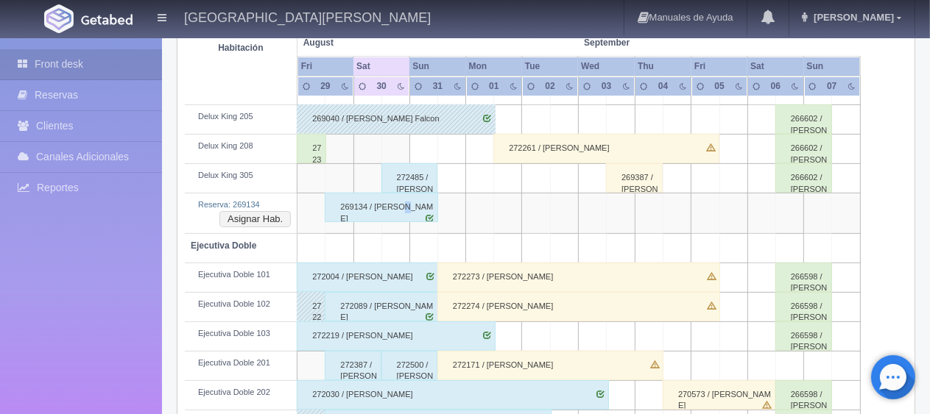
click at [398, 199] on div "269134 / [PERSON_NAME]" at bounding box center [381, 207] width 113 height 29
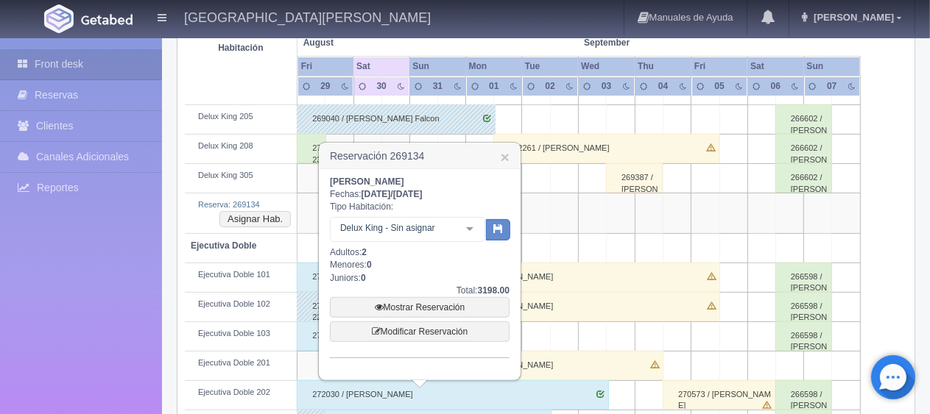
click at [455, 236] on div "Delux King - Sin asignar No elements found. Consider changing the search query.…" at bounding box center [407, 231] width 155 height 29
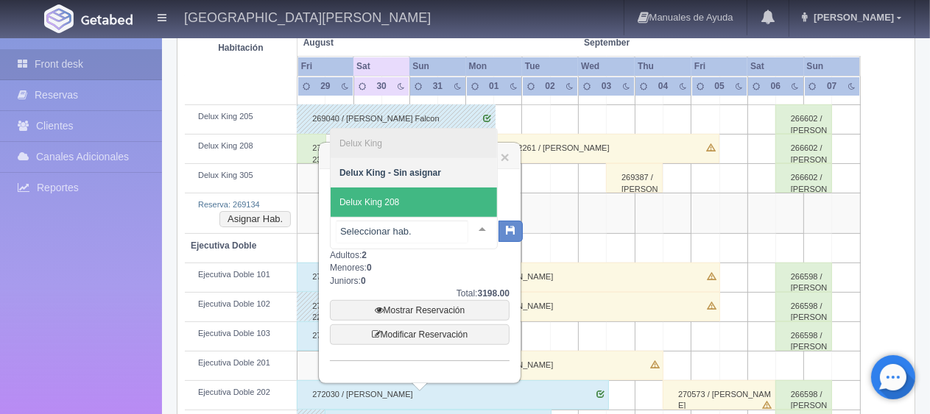
click at [456, 198] on span "Delux King 208" at bounding box center [413, 202] width 166 height 29
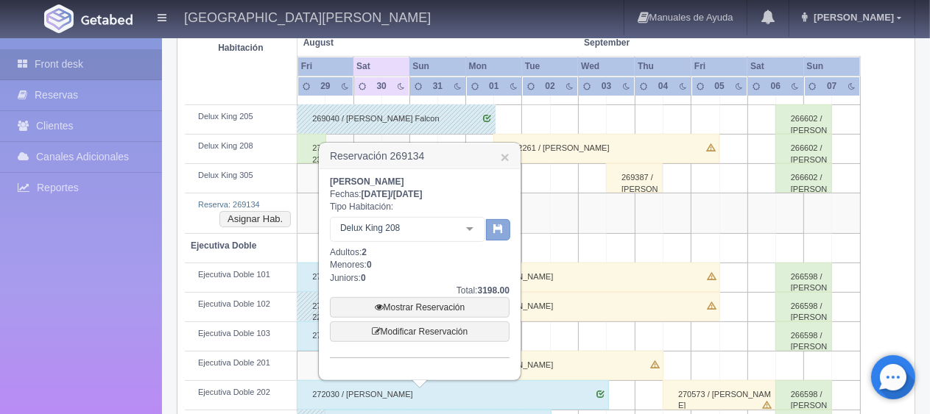
click at [503, 227] on button "button" at bounding box center [498, 230] width 24 height 22
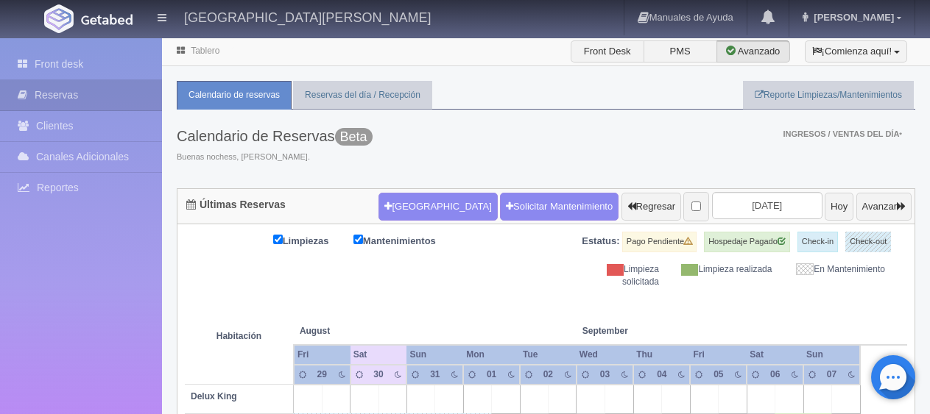
click at [511, 279] on div "Limpiezas Mantenimientos Estatus: Pago Pendiente Hospedaje Pagado Check-in Chec…" at bounding box center [546, 260] width 722 height 57
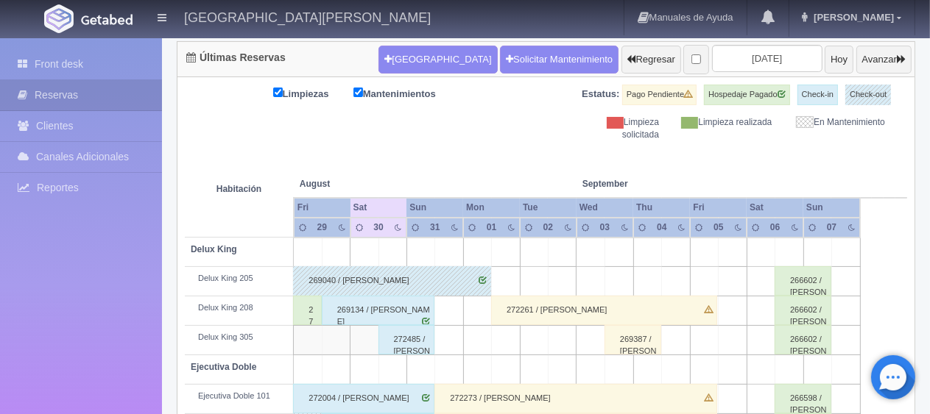
scroll to position [221, 0]
